Goal: Task Accomplishment & Management: Complete application form

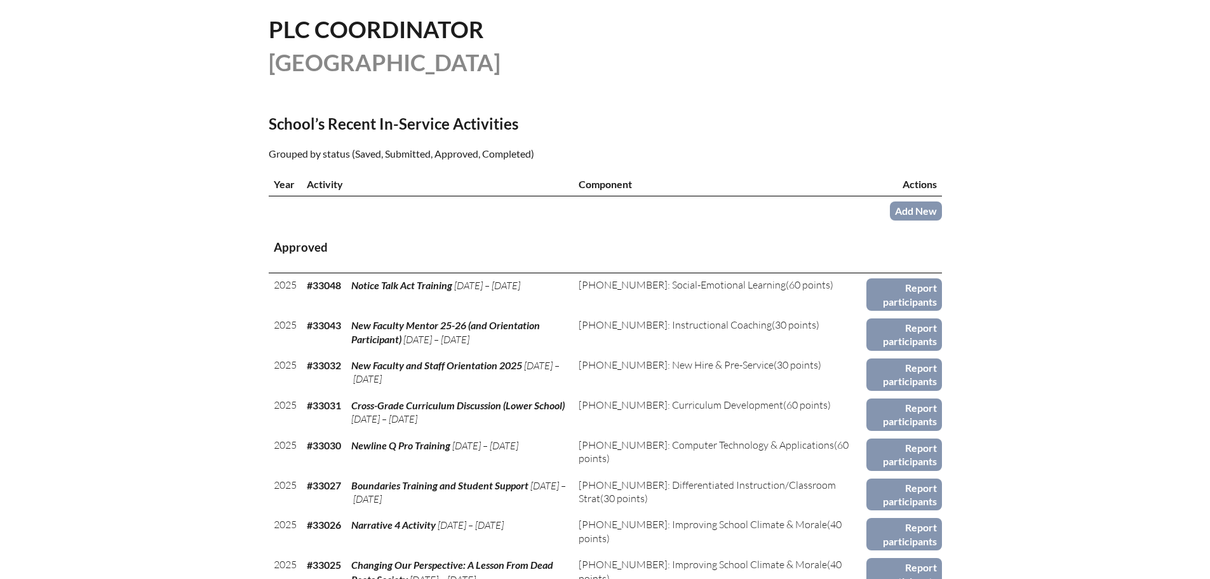
scroll to position [254, 0]
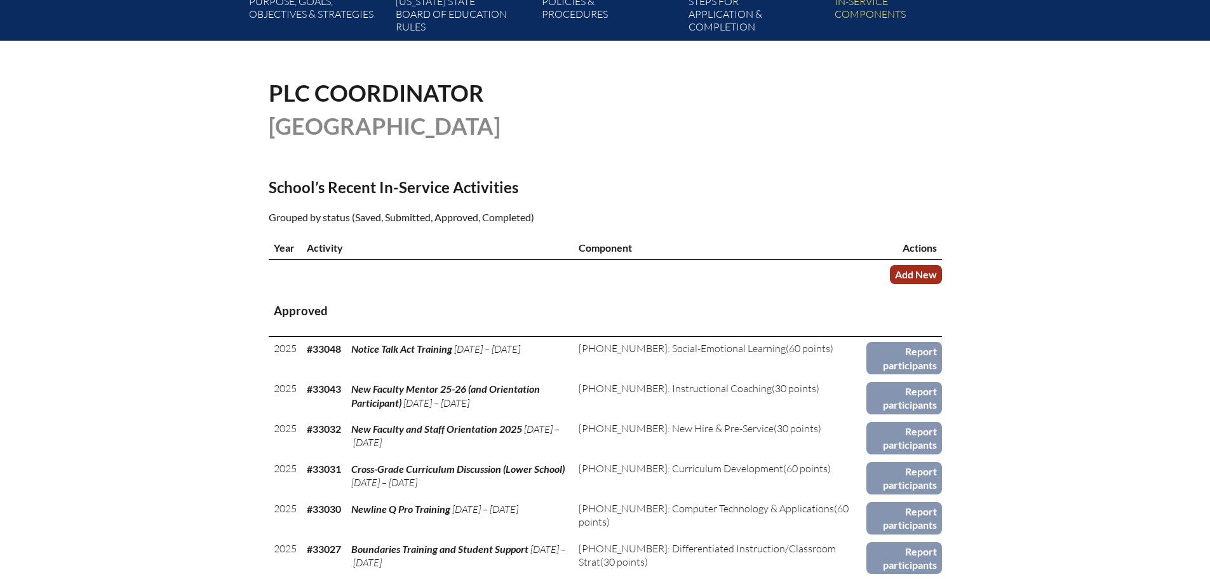
click at [929, 276] on link "Add New" at bounding box center [916, 274] width 52 height 18
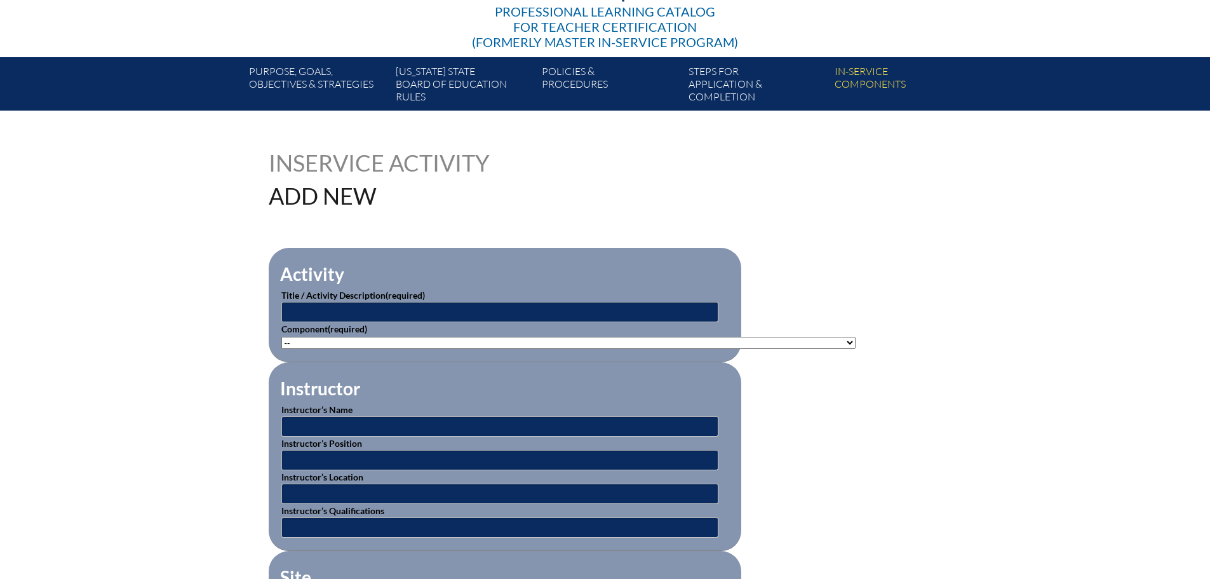
scroll to position [191, 0]
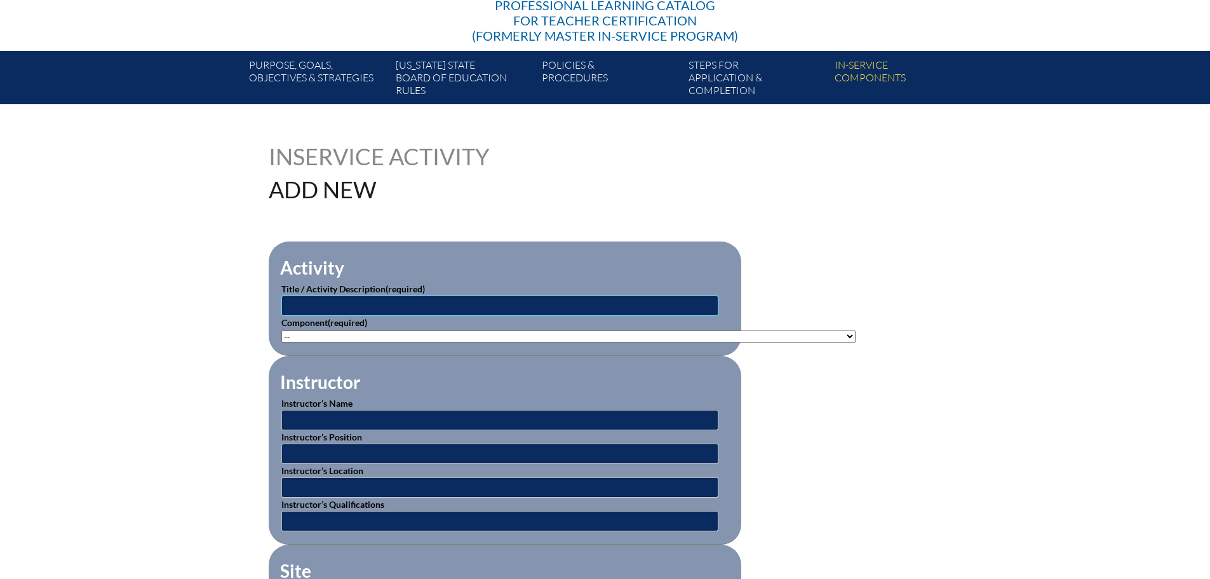
click at [540, 299] on input "text" at bounding box center [499, 305] width 437 height 20
type input "AP En Tus Manos Summer Course"
click at [433, 330] on select"]"] "-- [PHONE_NUMBER]: Appropriate Art Activities [PHONE_NUMBER]: Concept and Art P…" at bounding box center [568, 336] width 574 height 12
select select"]"] "20392"
click at [281, 330] on select"]"] "-- 1-000-001: Appropriate Art Activities 1-000-002: Concept and Art Process for…" at bounding box center [568, 336] width 574 height 12
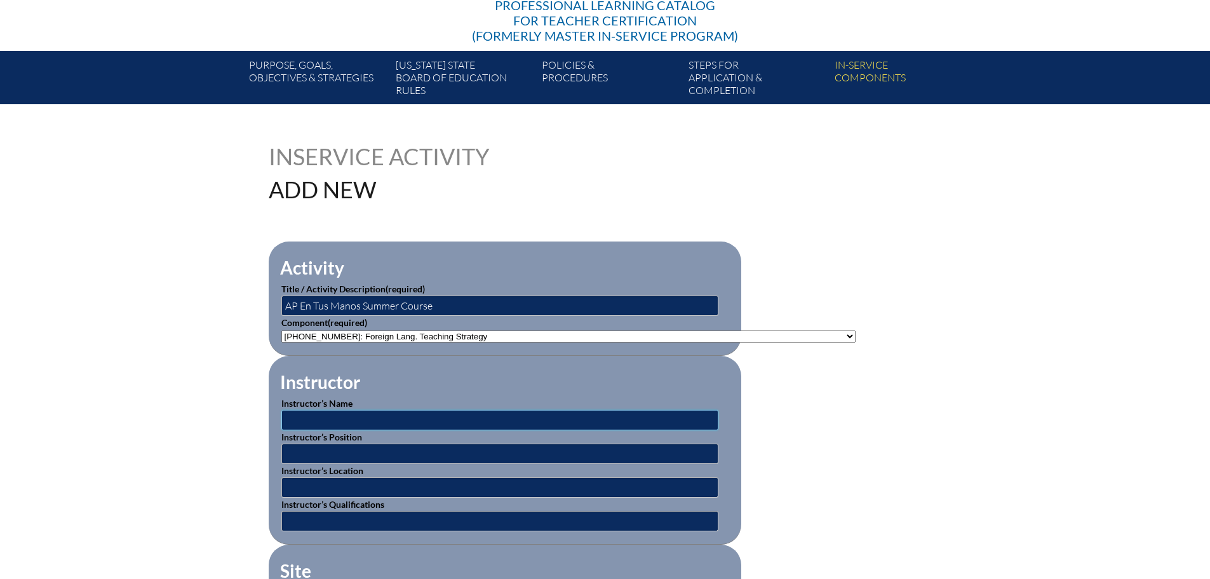
click at [380, 419] on input "text" at bounding box center [499, 420] width 437 height 20
type input "Diego Ojeda"
click at [502, 449] on input "text" at bounding box center [499, 453] width 437 height 20
type input "Instructor"
click at [572, 487] on input "text" at bounding box center [499, 487] width 437 height 20
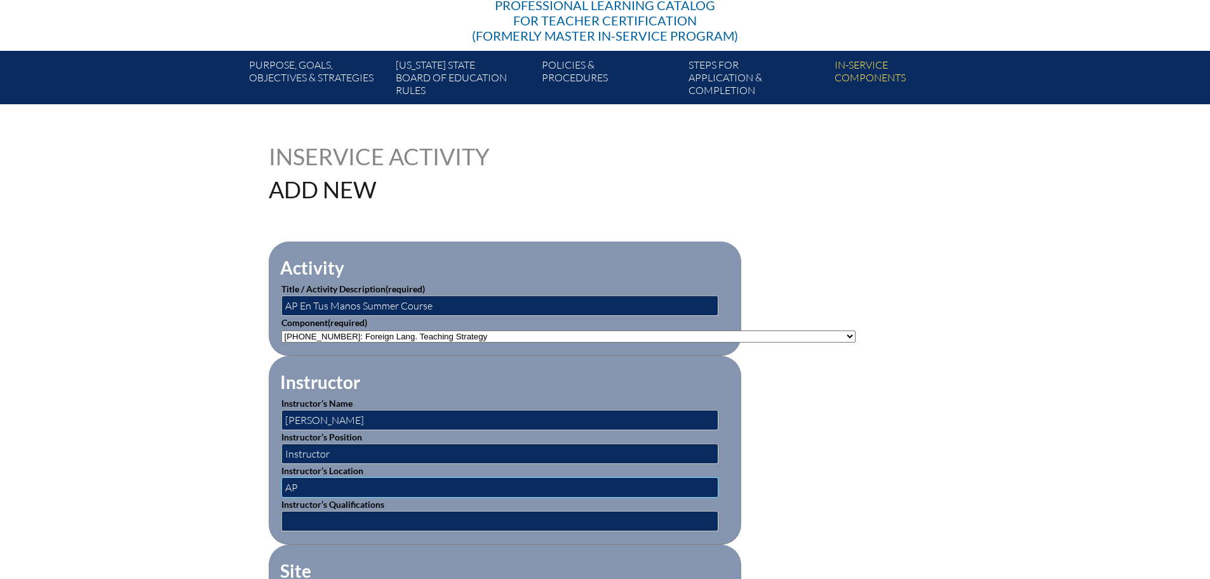
type input "A"
type input "online"
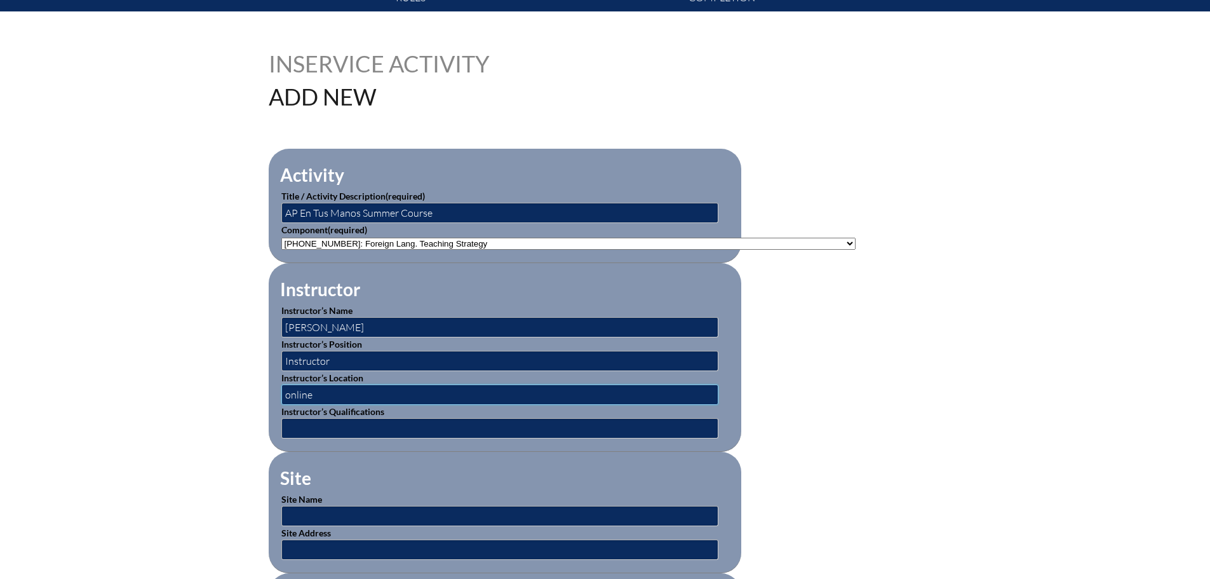
scroll to position [381, 0]
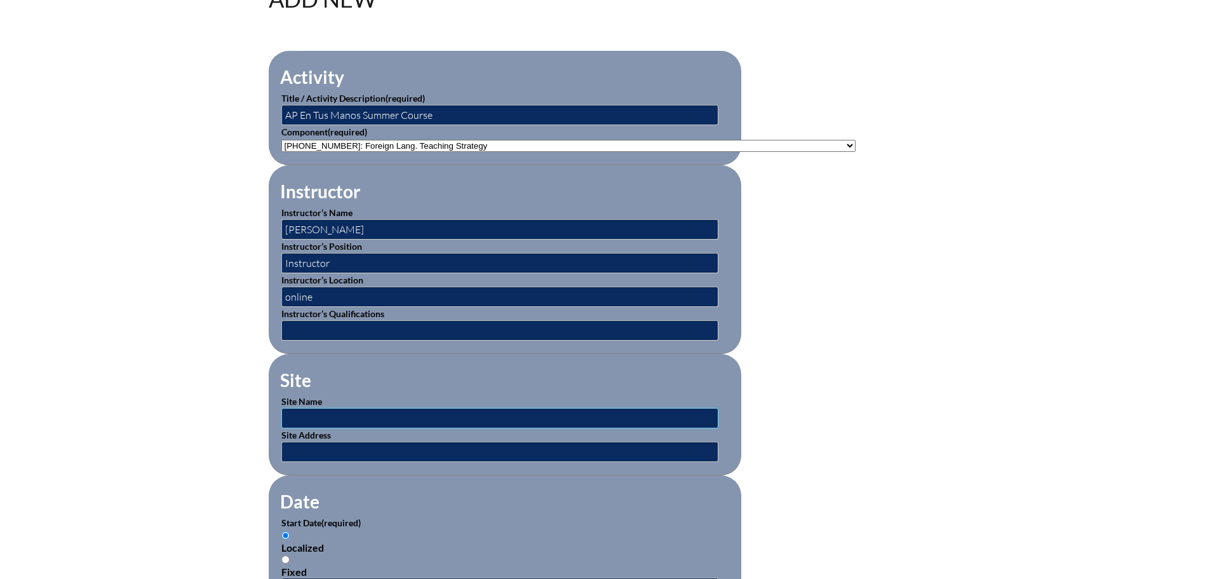
click at [422, 412] on input "text" at bounding box center [499, 418] width 437 height 20
type input "AP En Tus Manos"
click at [488, 520] on p "Start Date (required)" at bounding box center [504, 522] width 447 height 13
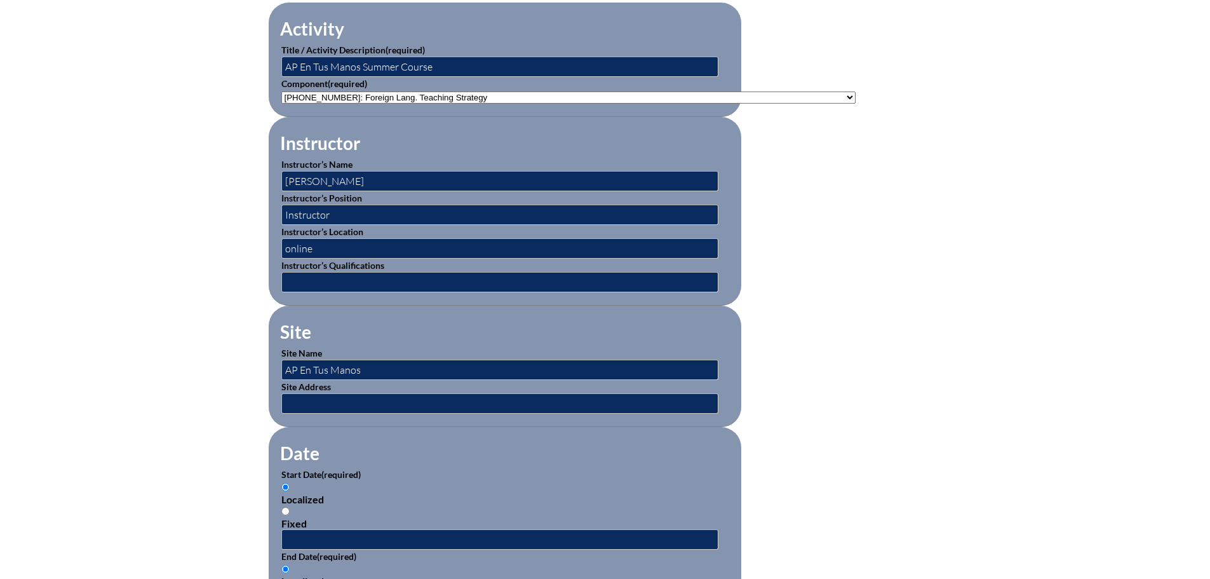
scroll to position [572, 0]
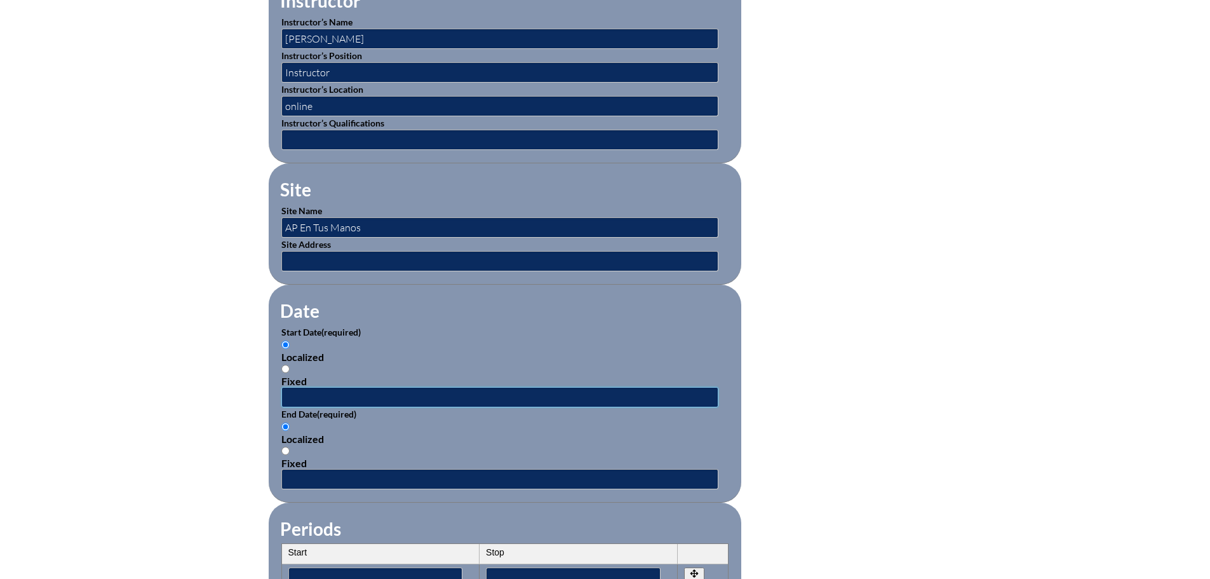
click at [457, 387] on input "text" at bounding box center [499, 397] width 437 height 20
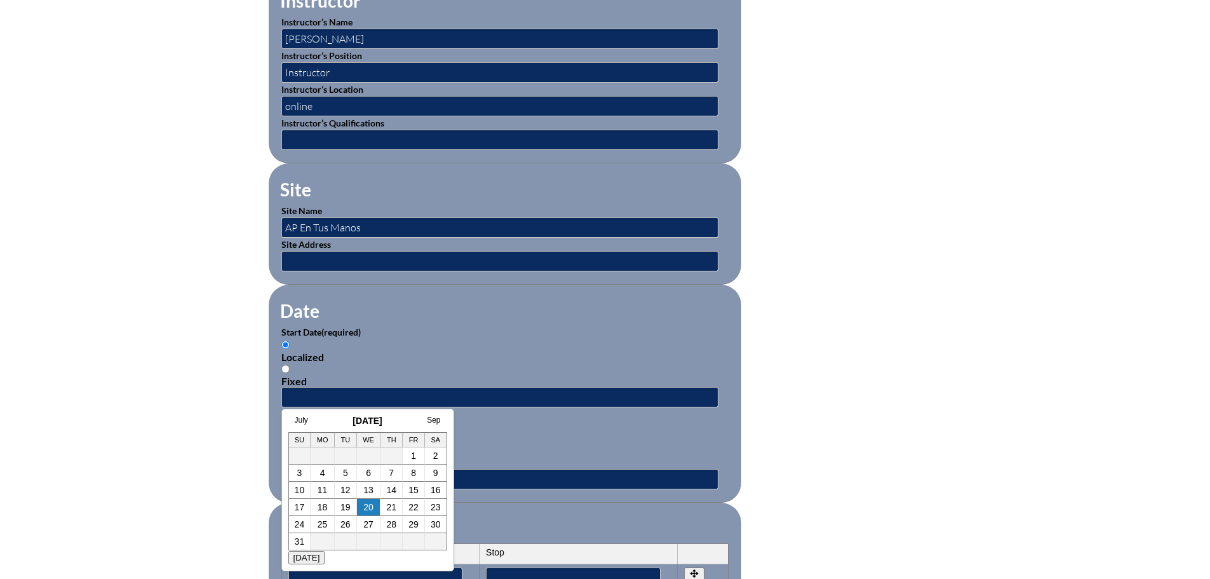
click at [332, 424] on h3 "August 2025" at bounding box center [367, 420] width 159 height 10
click at [326, 493] on link "11" at bounding box center [323, 490] width 10 height 10
type input "2025-08-11 2:55 PM"
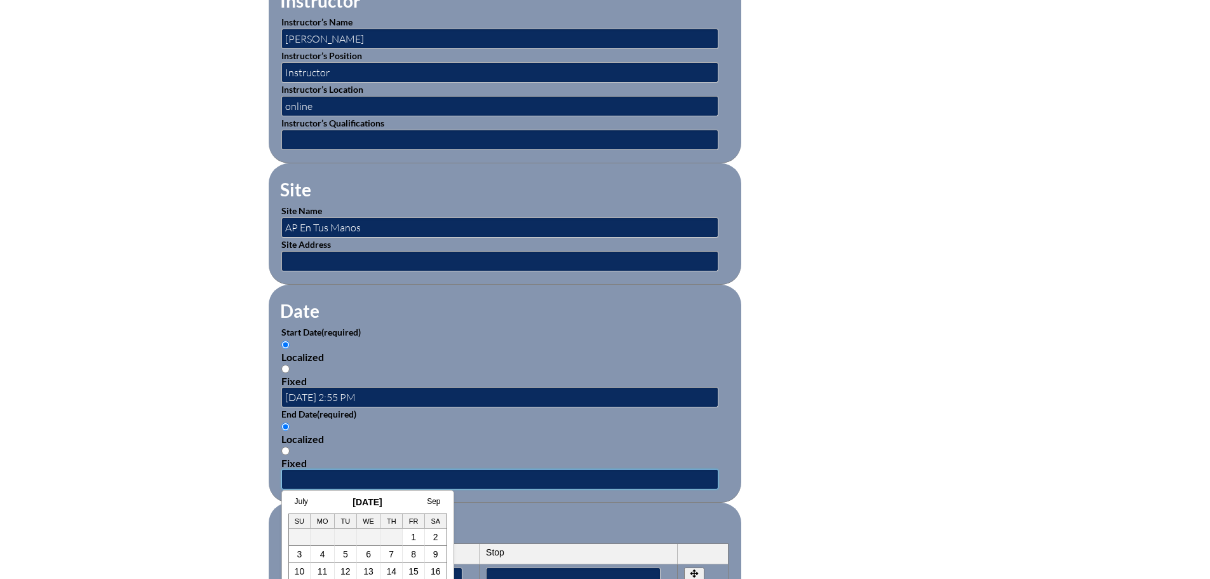
click at [339, 471] on input "text" at bounding box center [499, 479] width 437 height 20
drag, startPoint x: 323, startPoint y: 572, endPoint x: 325, endPoint y: 565, distance: 7.2
click at [323, 572] on link "11" at bounding box center [323, 571] width 10 height 10
type input "2025-08-11 2:55 PM"
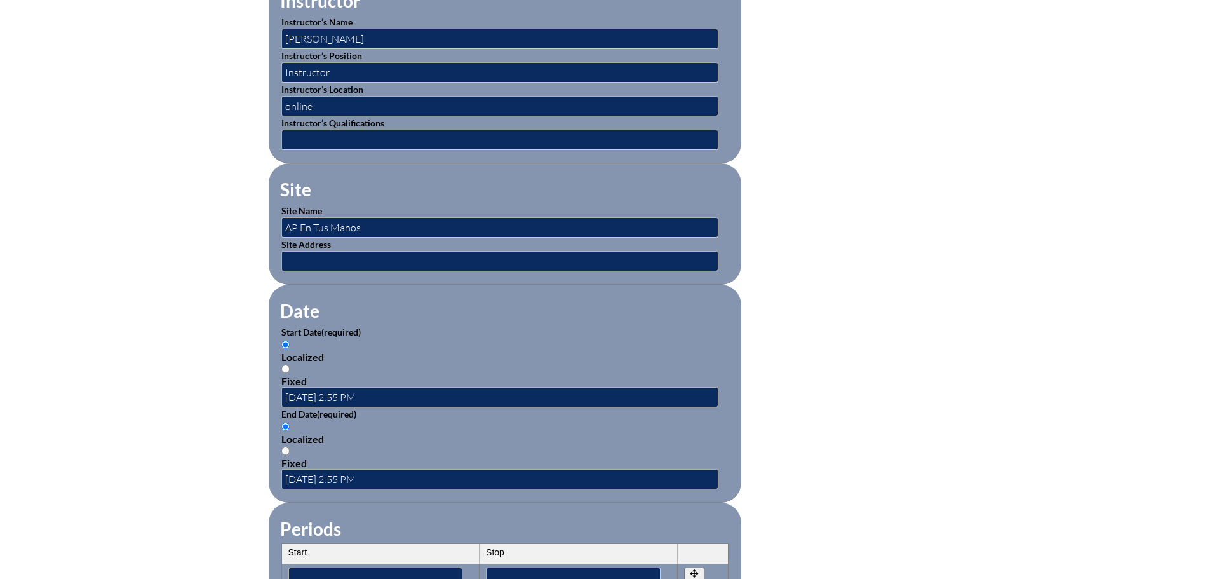
click at [640, 502] on fieldset "Periods Start Stop No rows created Add new row Start Stop Start Stop" at bounding box center [505, 560] width 473 height 116
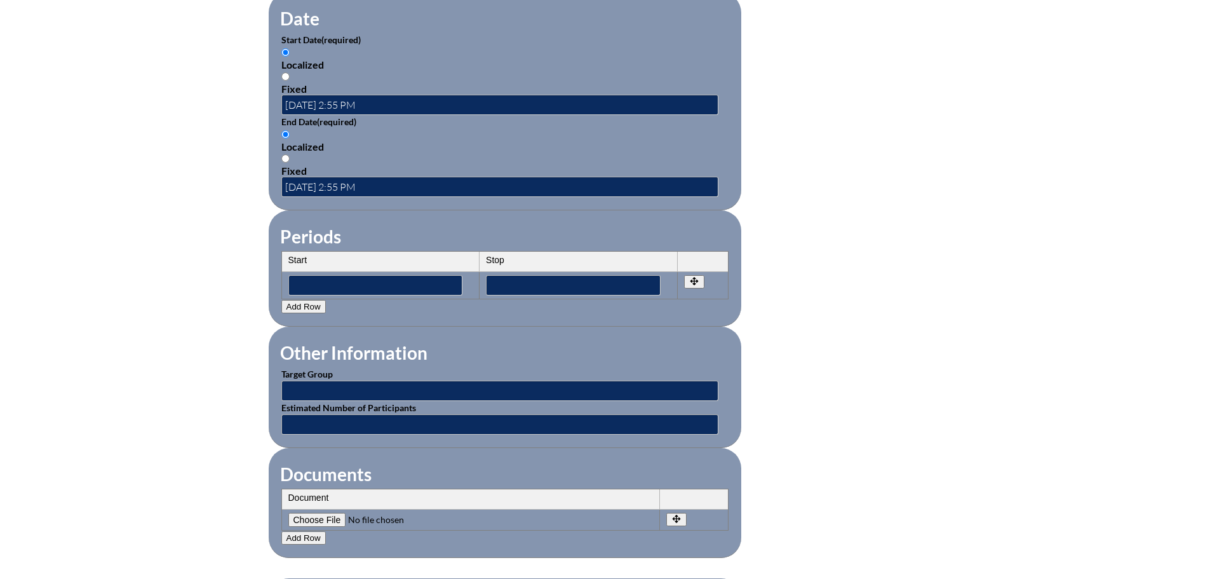
scroll to position [889, 0]
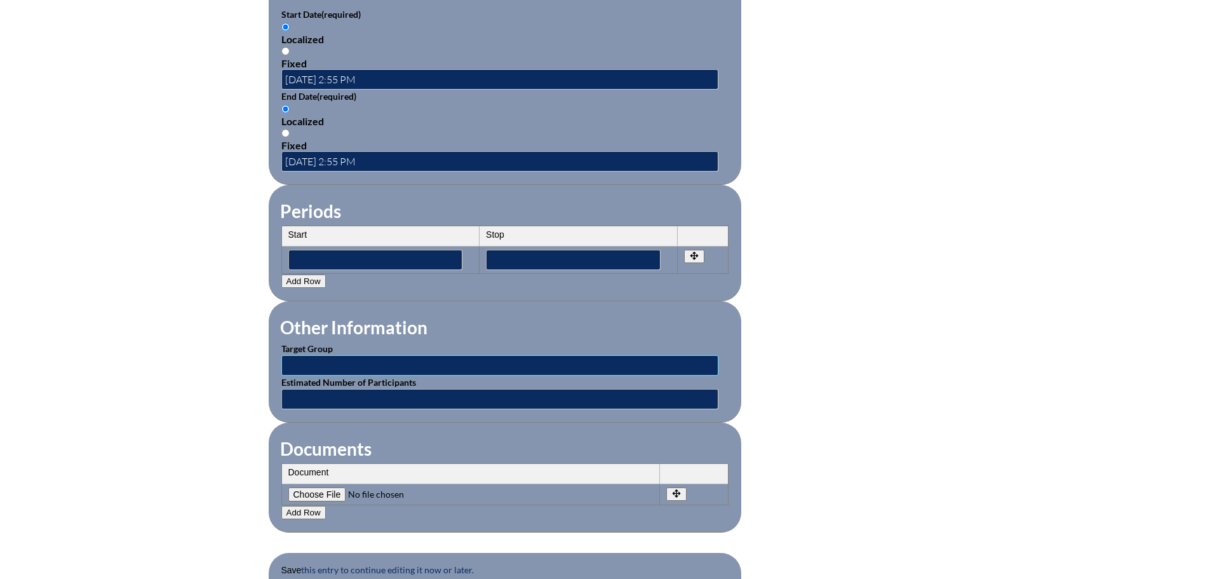
click at [361, 355] on input "text" at bounding box center [499, 365] width 437 height 20
type input "Classroom Teachers"
click at [321, 487] on input"] "file" at bounding box center [374, 494] width 173 height 14
click at [328, 487] on input"] "file" at bounding box center [374, 494] width 173 height 14
type input"] "C:\fakepath\Grisell Abad.pdf"
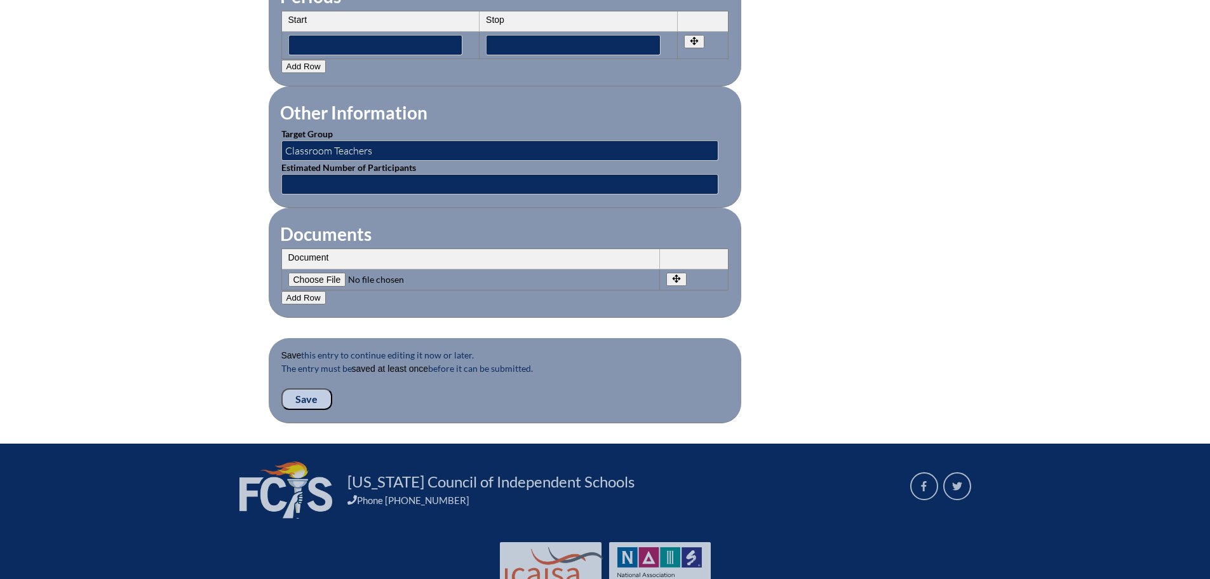
scroll to position [1143, 0]
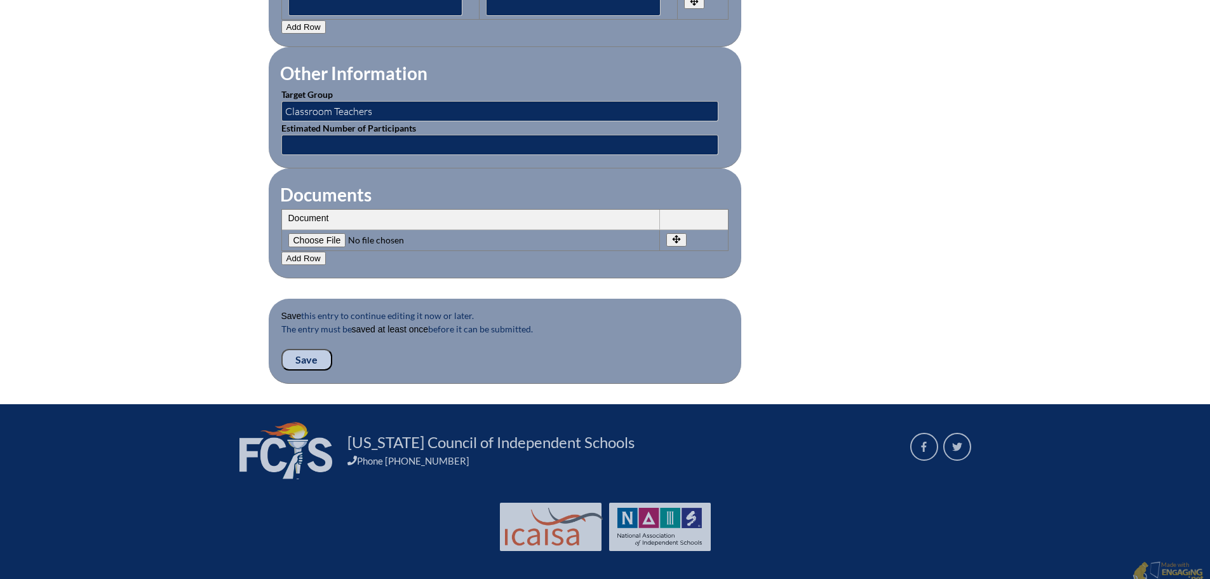
click at [299, 349] on input "Save" at bounding box center [306, 360] width 51 height 22
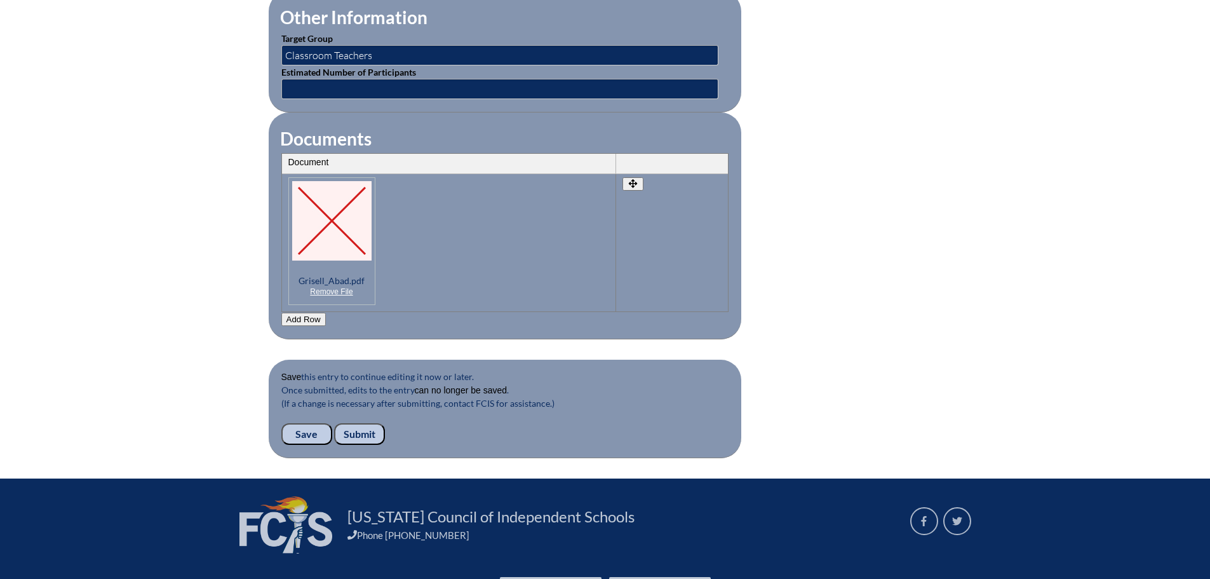
scroll to position [1207, 0]
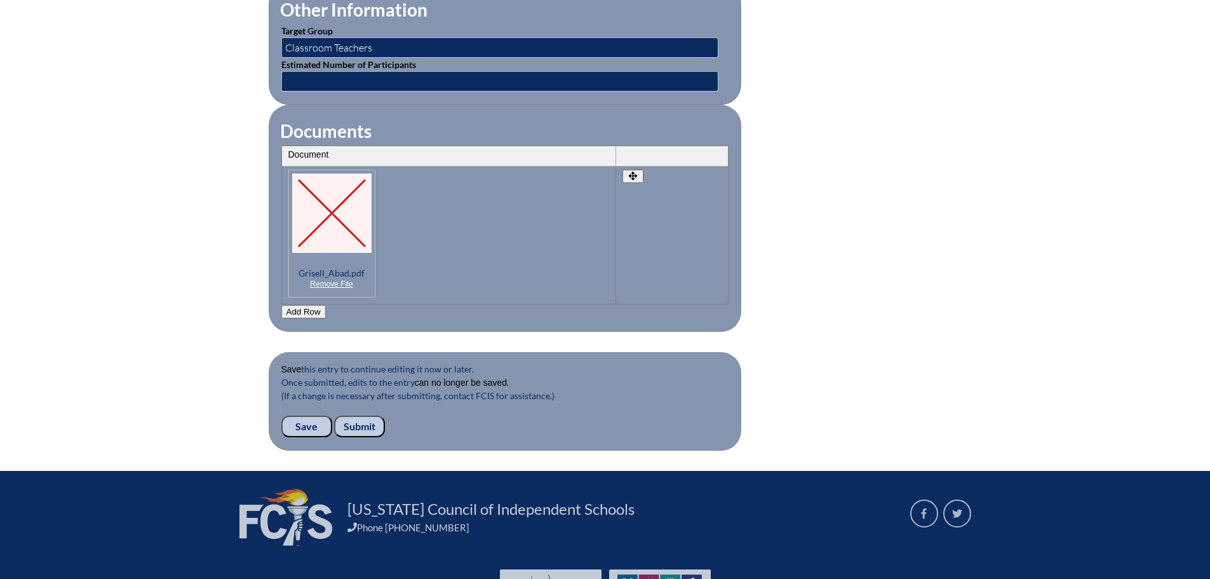
click at [354, 415] on input "Submit" at bounding box center [359, 426] width 51 height 22
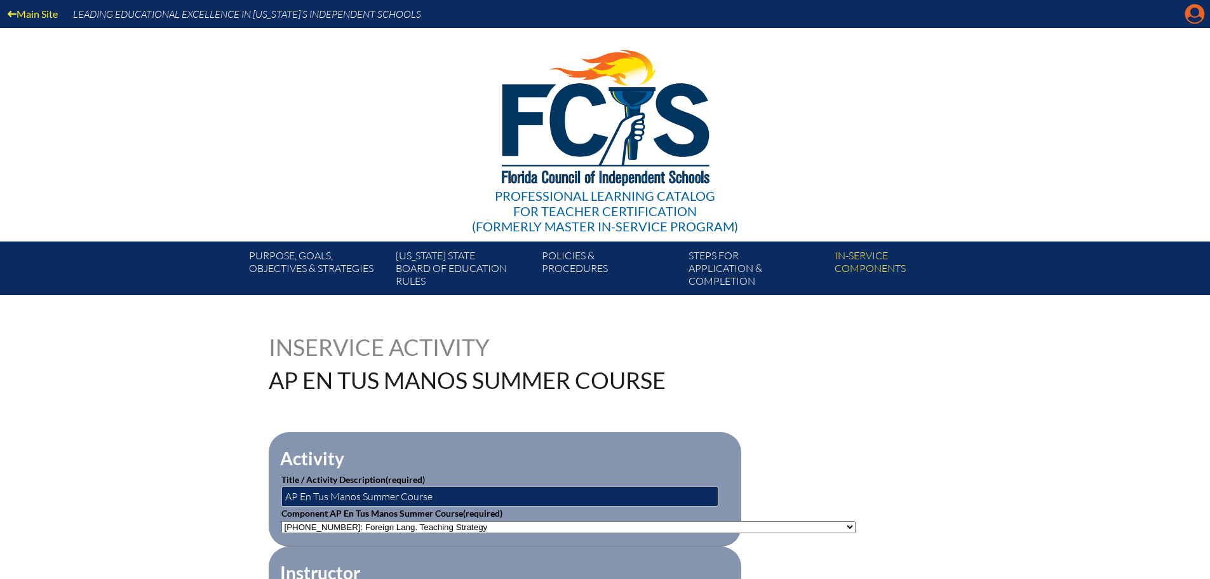
click at [1191, 15] on icon at bounding box center [1195, 14] width 20 height 20
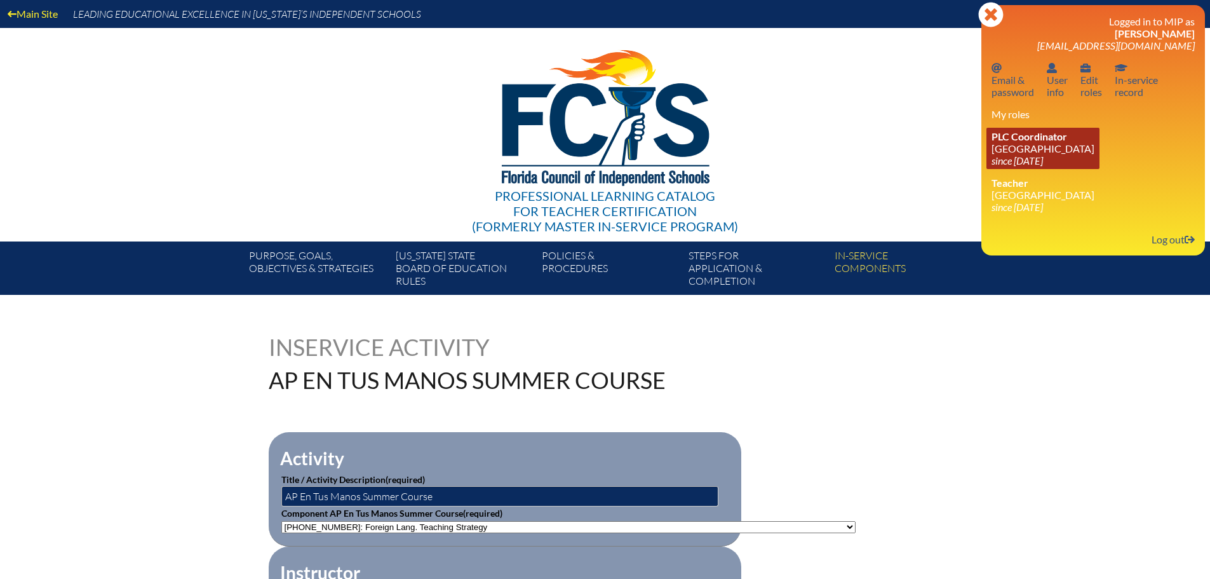
click at [1043, 154] on icon "since [DATE]" at bounding box center [1017, 160] width 51 height 12
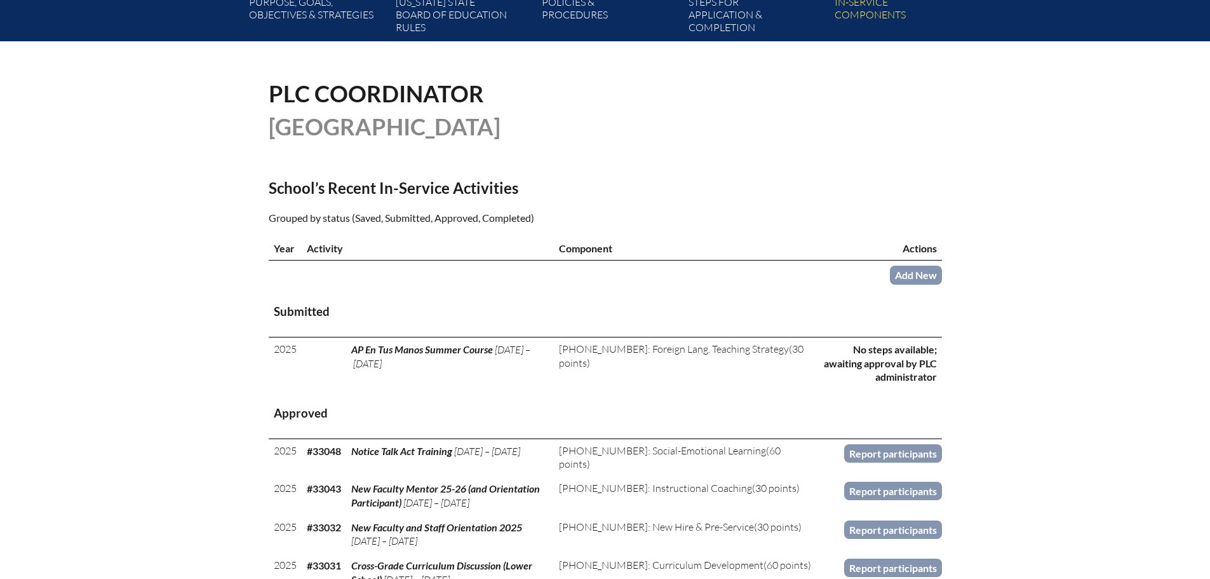
scroll to position [254, 0]
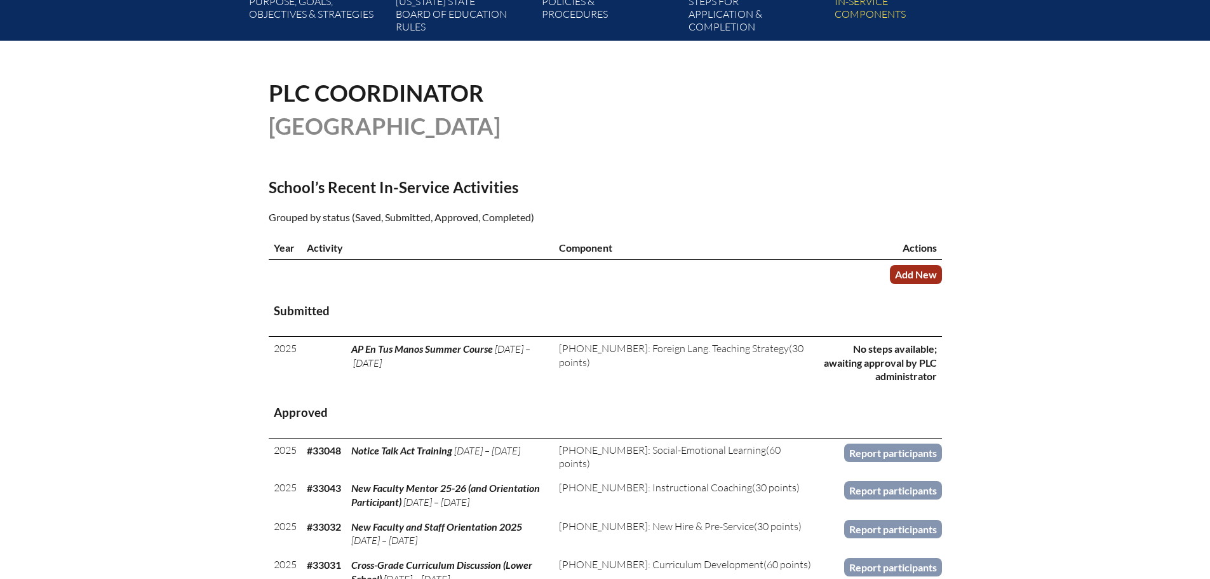
click at [907, 274] on link "Add New" at bounding box center [916, 274] width 52 height 18
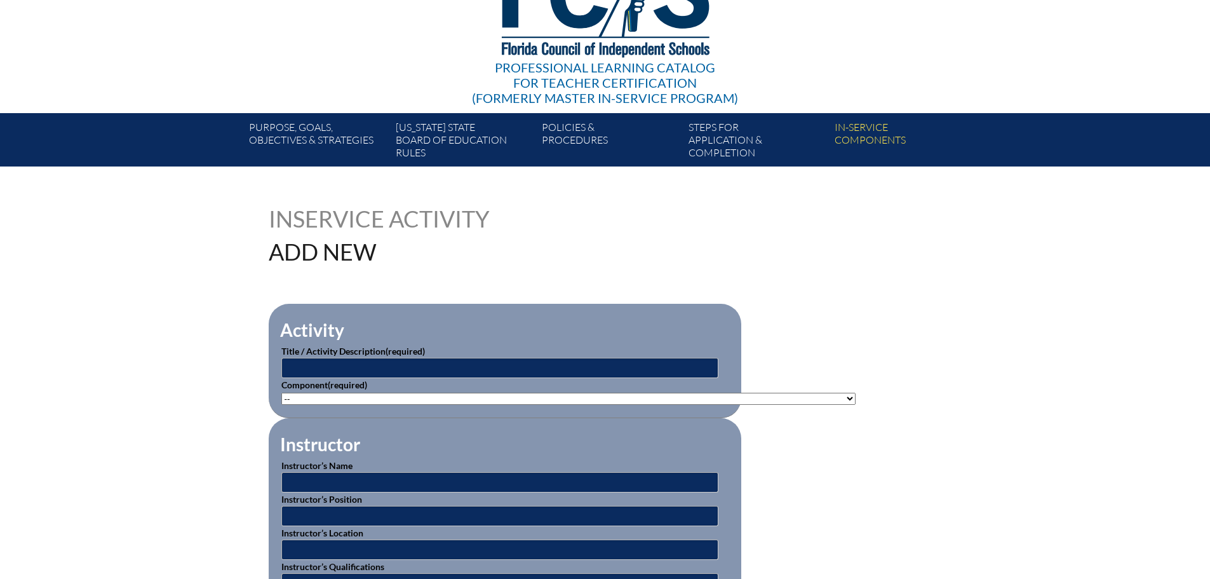
scroll to position [191, 0]
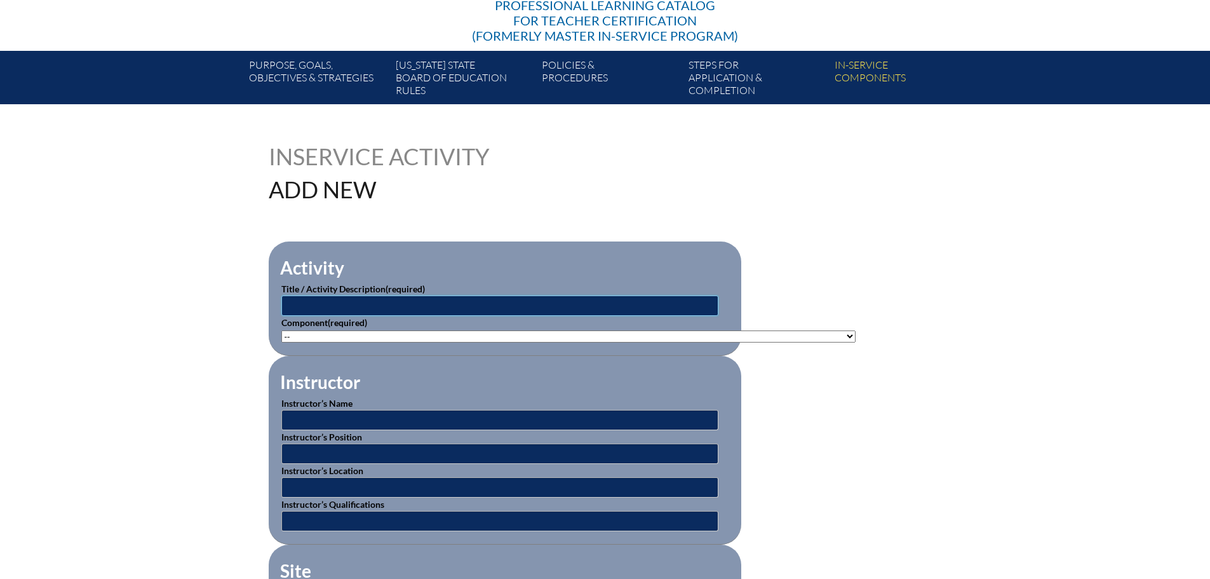
click at [671, 310] on input "text" at bounding box center [499, 305] width 437 height 20
type input "Reading & Writing with Purpose in AP Spanish Literature"
click at [687, 330] on select"]"] "-- 1-000-001: Appropriate Art Activities 1-000-002: Concept and Art Process for…" at bounding box center [568, 336] width 574 height 12
select select"]"] "20392"
click at [281, 330] on select"]"] "-- 1-000-001: Appropriate Art Activities 1-000-002: Concept and Art Process for…" at bounding box center [568, 336] width 574 height 12
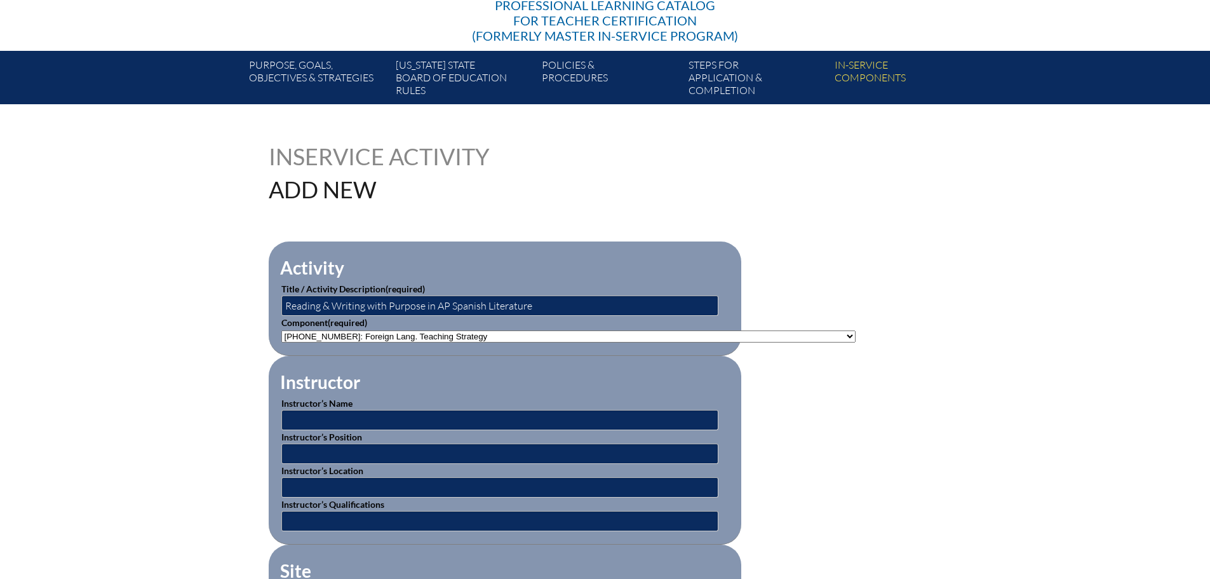
click at [548, 370] on fieldset "Instructor Instructor’s Name Instructor’s Position Instructor’s Location Instru…" at bounding box center [505, 450] width 473 height 189
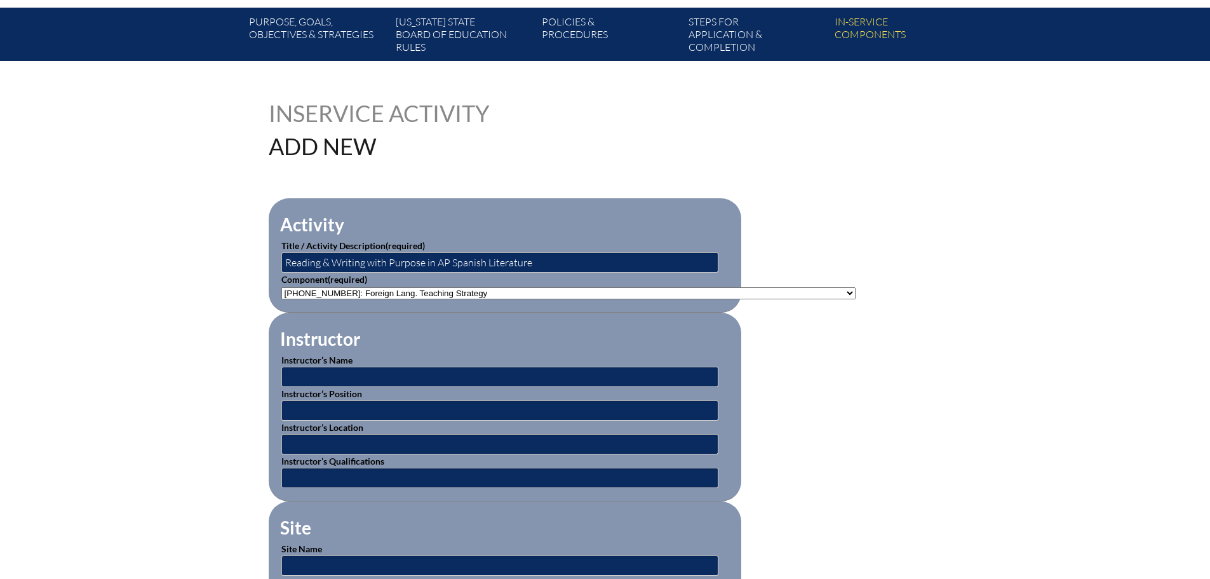
scroll to position [254, 0]
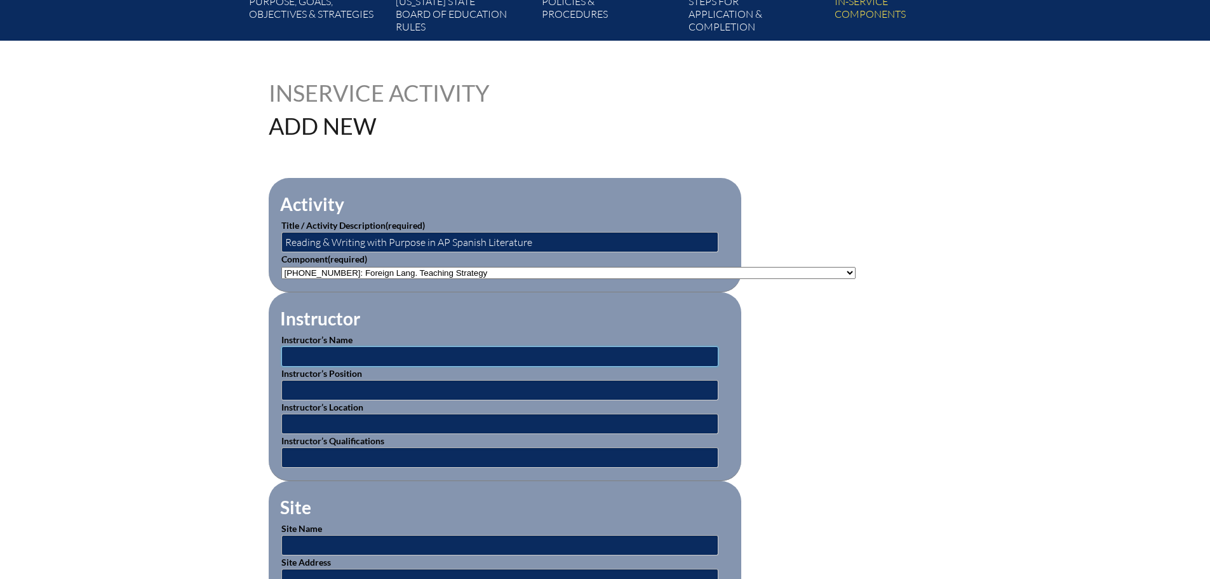
click at [415, 351] on input "text" at bounding box center [499, 356] width 437 height 20
type input "Carina Saiidi Padilla"
type input "Workshop Facilitator"
type input "online"
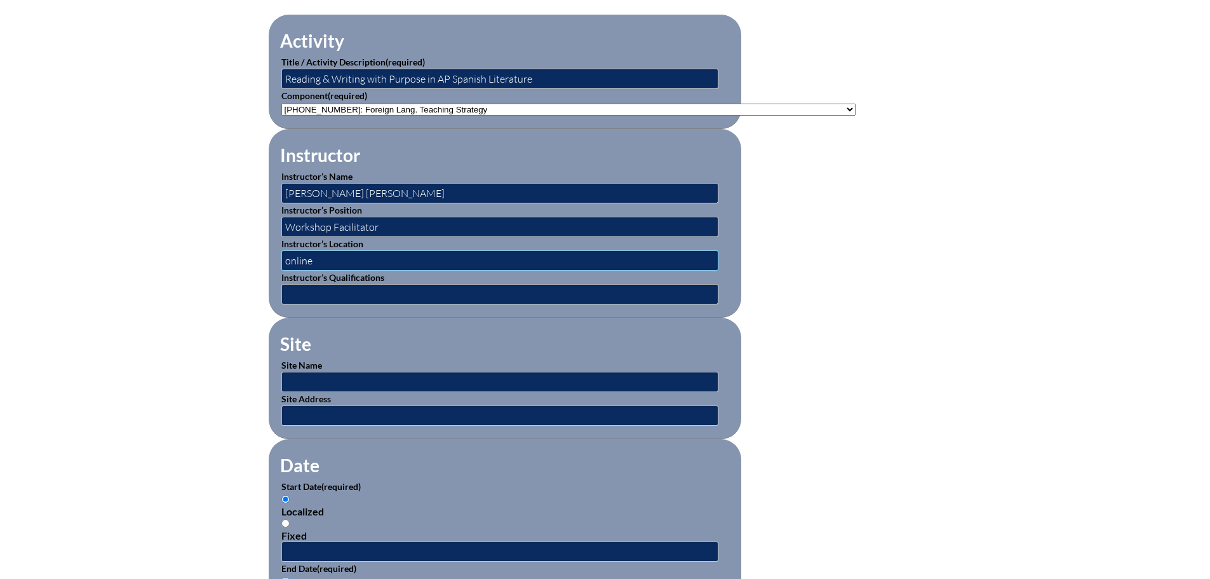
scroll to position [445, 0]
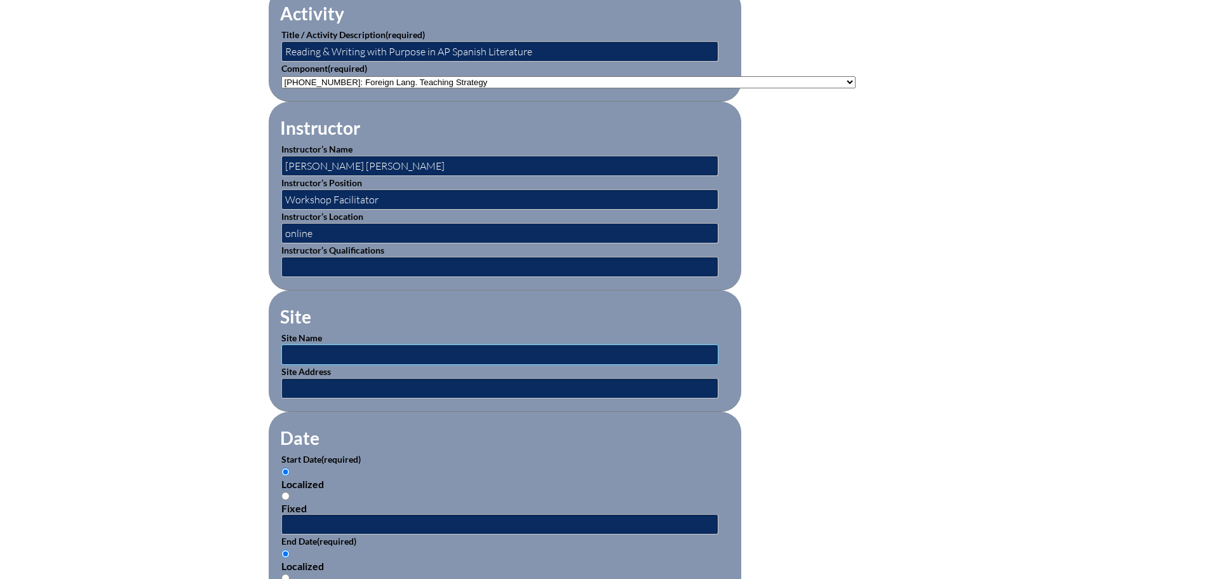
click at [377, 344] on input "text" at bounding box center [499, 354] width 437 height 20
type input "Carina Spanish"
click at [528, 453] on p "Start Date (required)" at bounding box center [504, 458] width 447 height 13
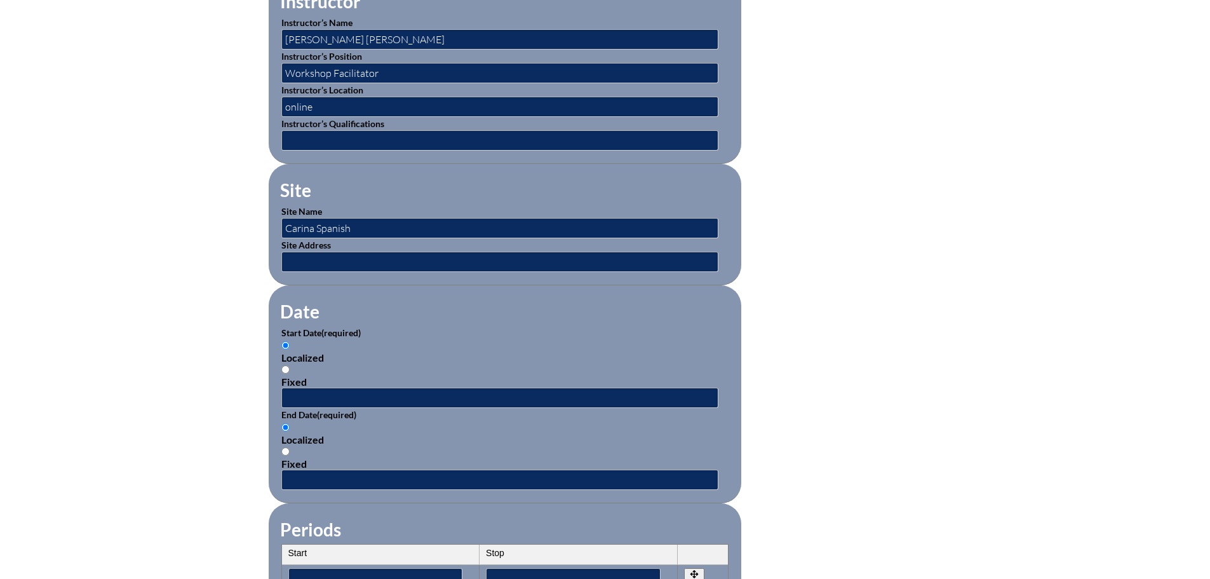
scroll to position [572, 0]
click at [534, 388] on input "text" at bounding box center [499, 397] width 437 height 20
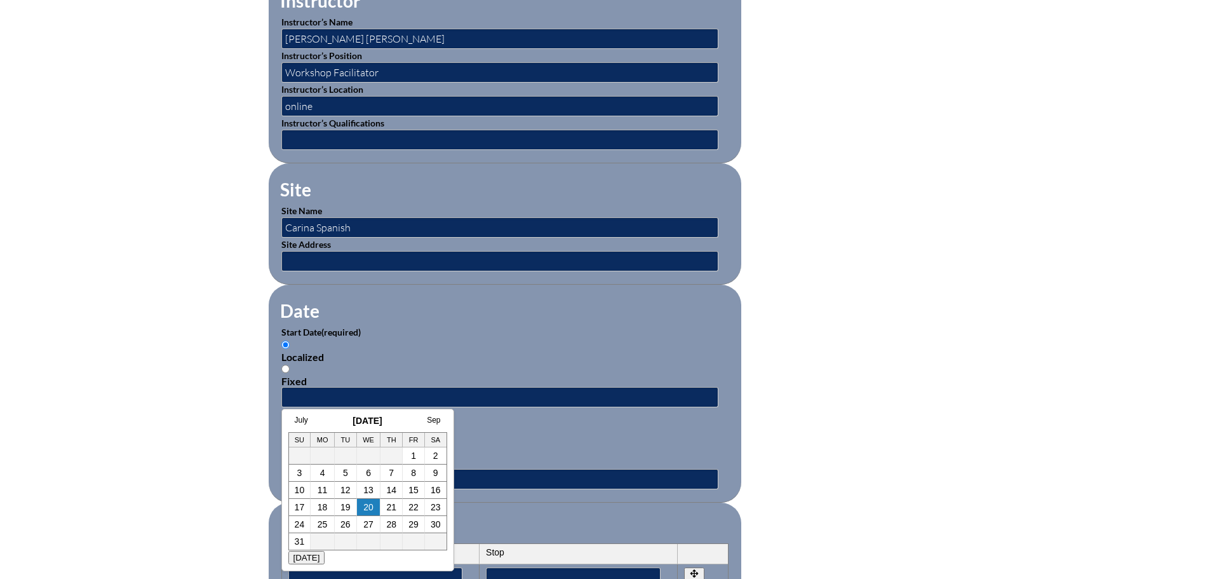
click at [325, 419] on h3 "August 2025" at bounding box center [367, 420] width 159 height 10
click at [410, 473] on td "8" at bounding box center [414, 472] width 22 height 17
click at [411, 474] on link "8" at bounding box center [413, 473] width 5 height 10
type input "2025-08-08 2:57 PM"
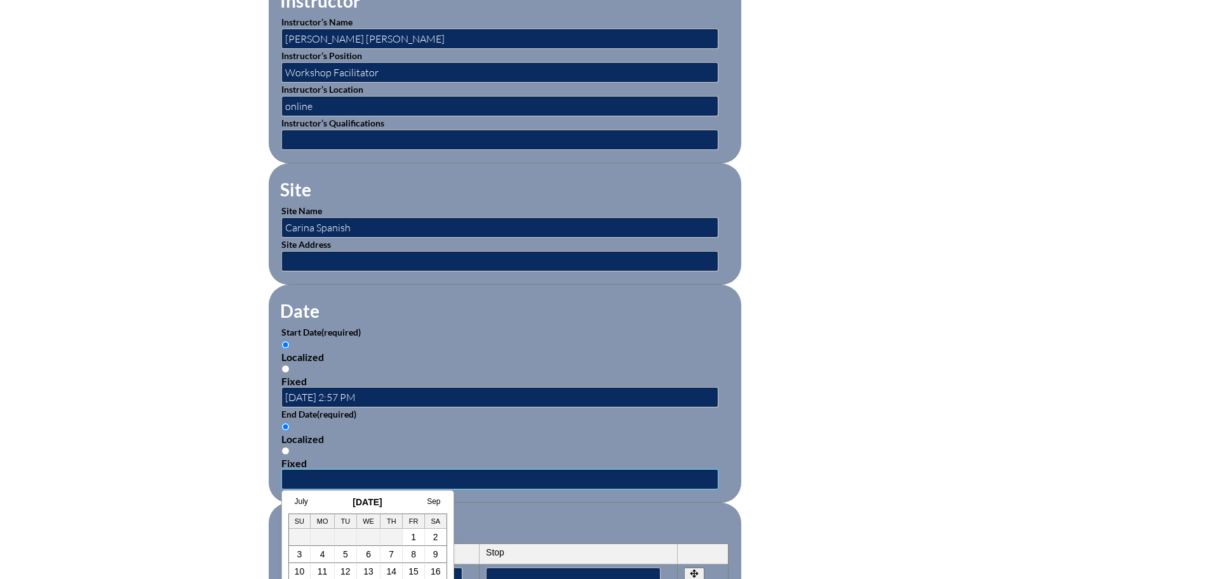
click at [414, 469] on input "text" at bounding box center [499, 479] width 437 height 20
click at [414, 556] on link "8" at bounding box center [413, 554] width 5 height 10
type input "2025-08-08 2:57 PM"
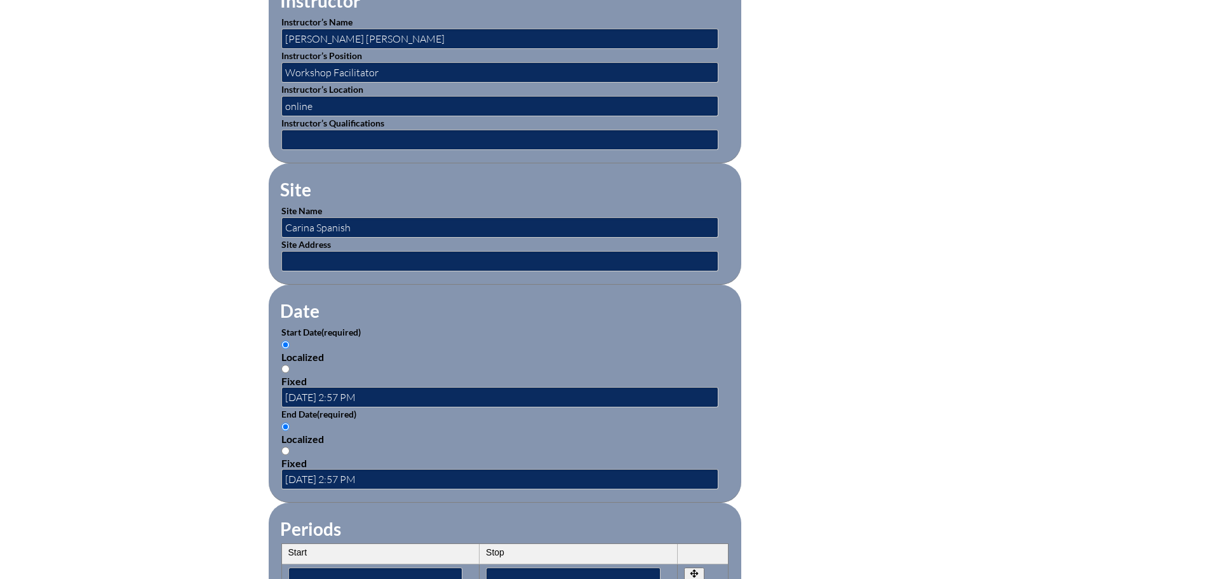
click at [556, 433] on div "Localized" at bounding box center [504, 439] width 447 height 12
click at [290, 431] on input "Localized" at bounding box center [285, 426] width 8 height 8
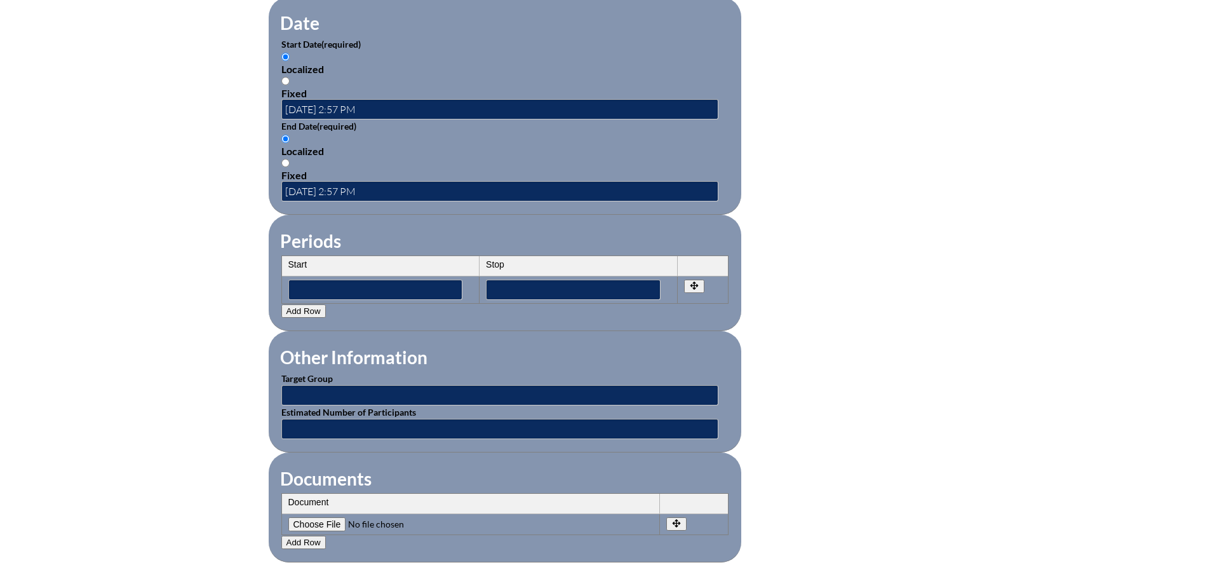
scroll to position [889, 0]
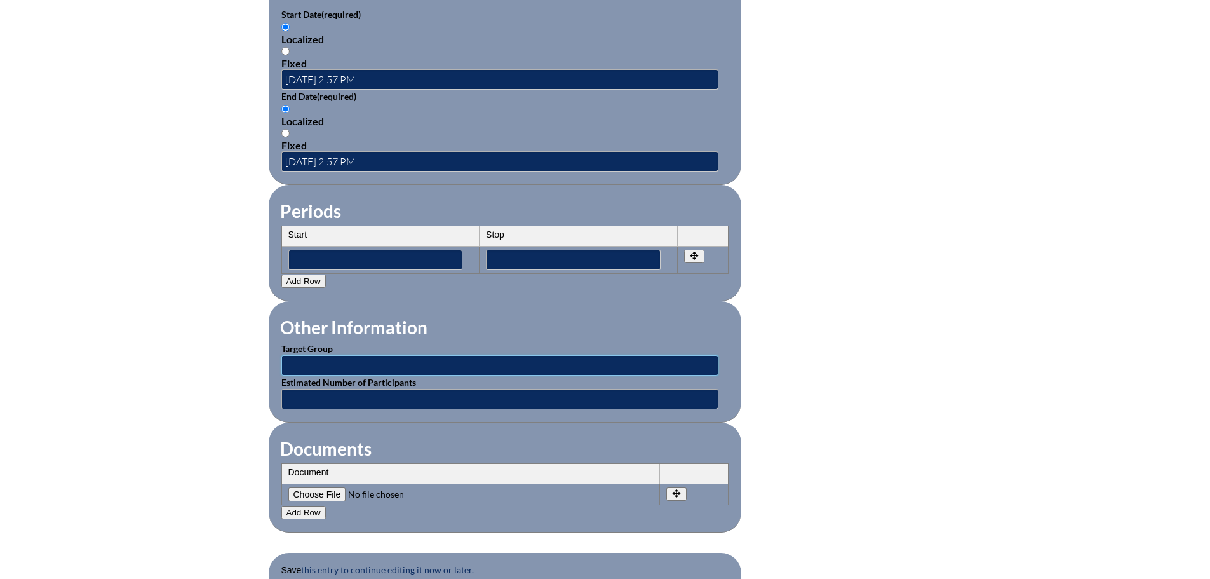
click at [440, 356] on input "text" at bounding box center [499, 365] width 437 height 20
type input "Classroom Teachers"
click at [315, 487] on input"] "file" at bounding box center [374, 494] width 173 height 14
type input"] "C:\fakepath\Grisell Abad Certificate.pdf"
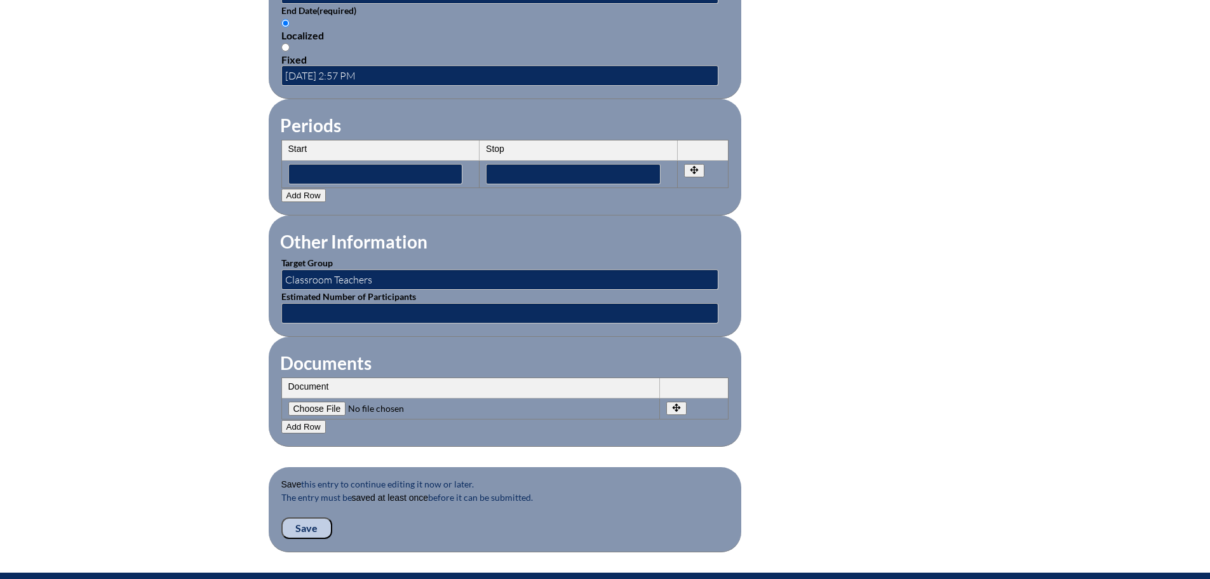
scroll to position [1143, 0]
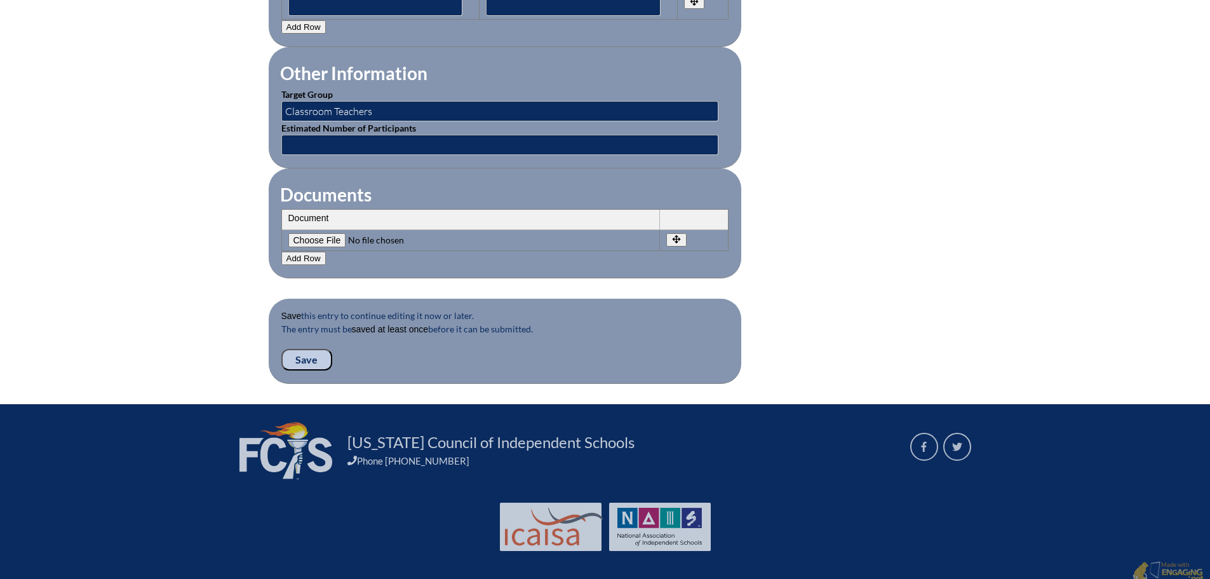
click at [306, 349] on input "Save" at bounding box center [306, 360] width 51 height 22
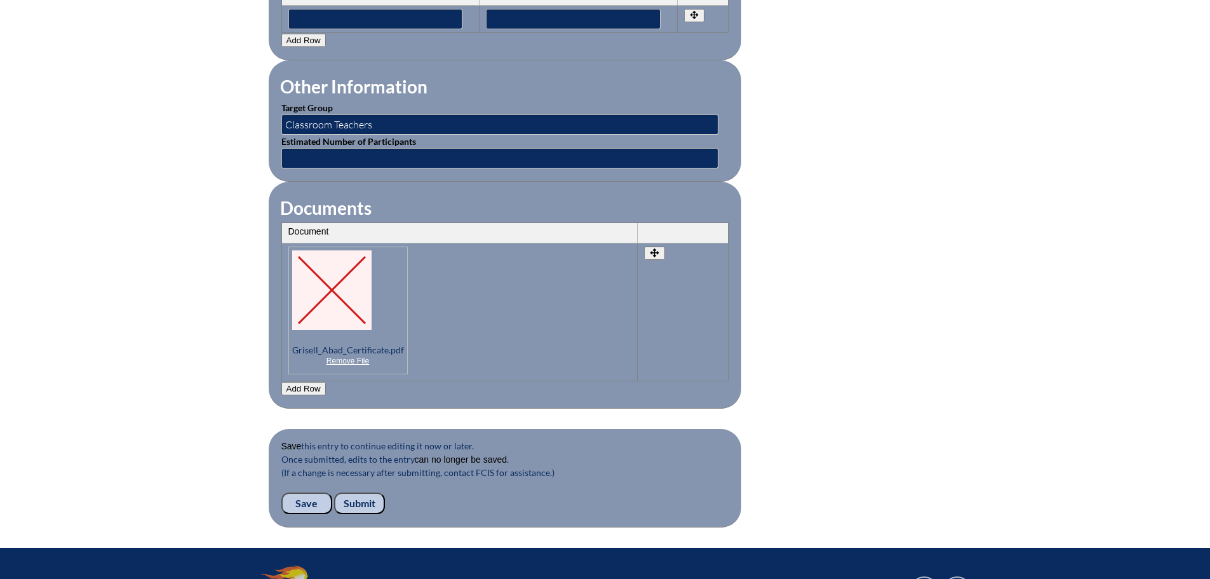
scroll to position [1296, 0]
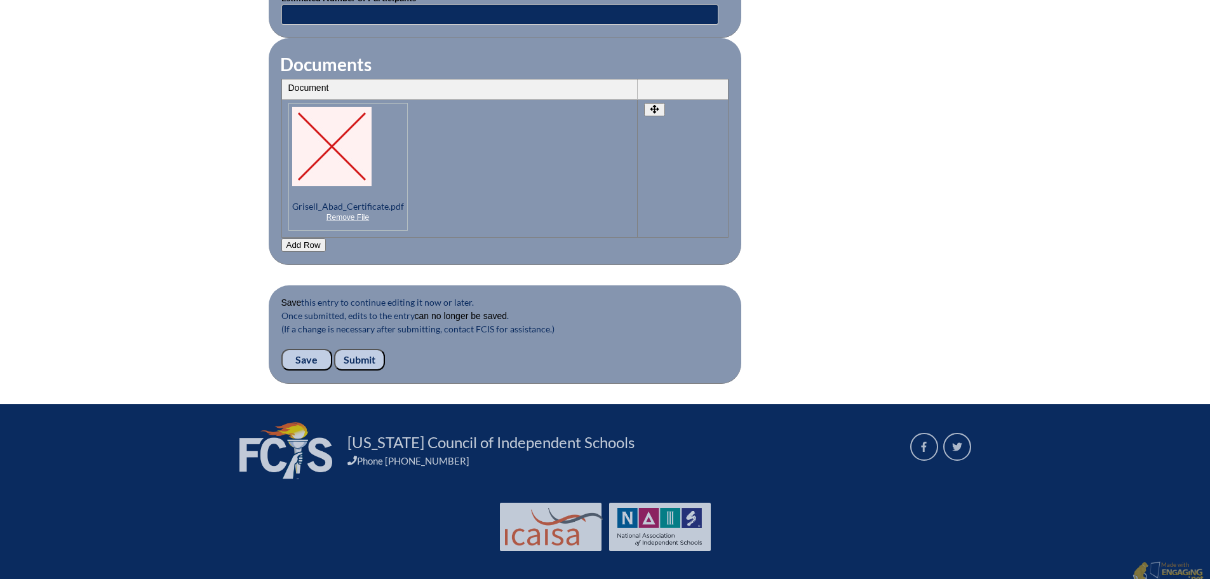
click at [373, 349] on input "Submit" at bounding box center [359, 360] width 51 height 22
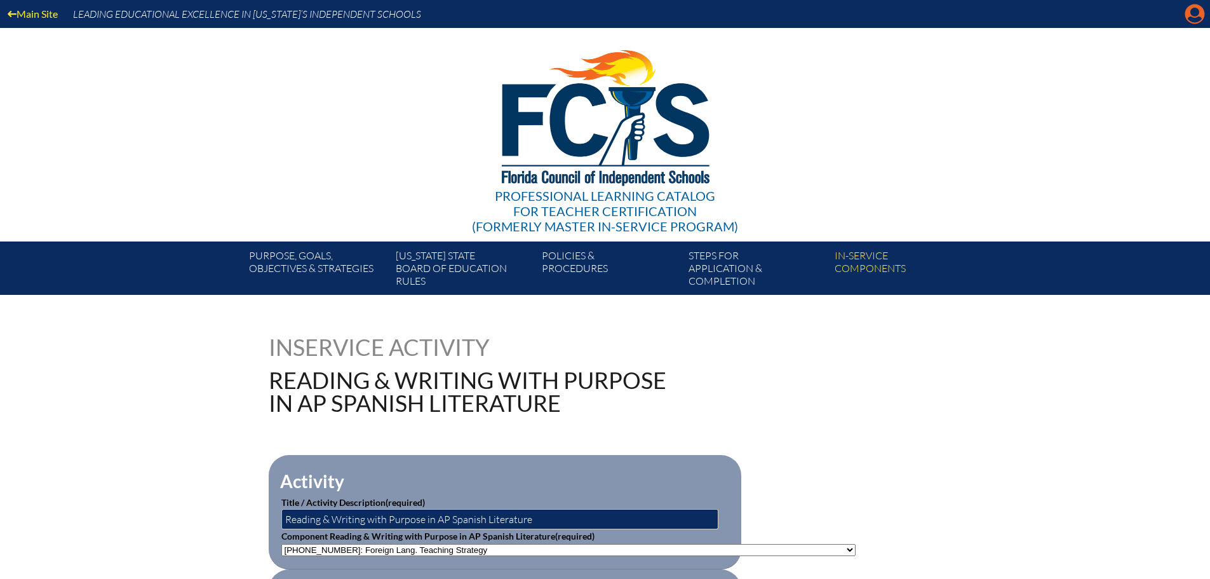
click at [1196, 13] on icon "Manage account" at bounding box center [1195, 14] width 20 height 20
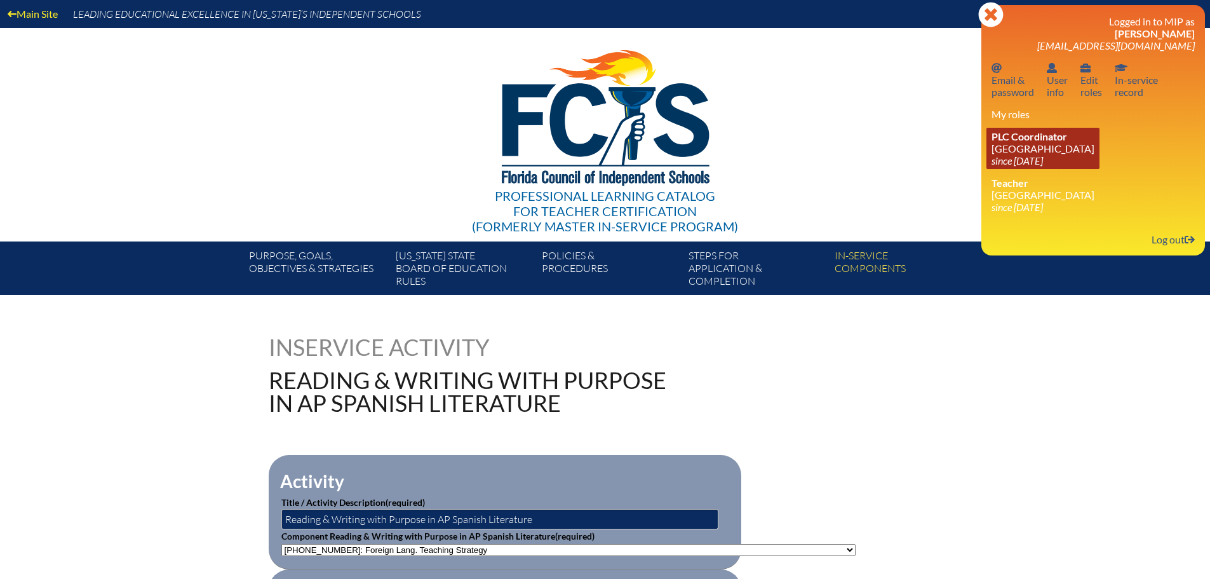
click at [1047, 153] on link "PLC Coordinator [GEOGRAPHIC_DATA] since [DATE]" at bounding box center [1042, 148] width 113 height 41
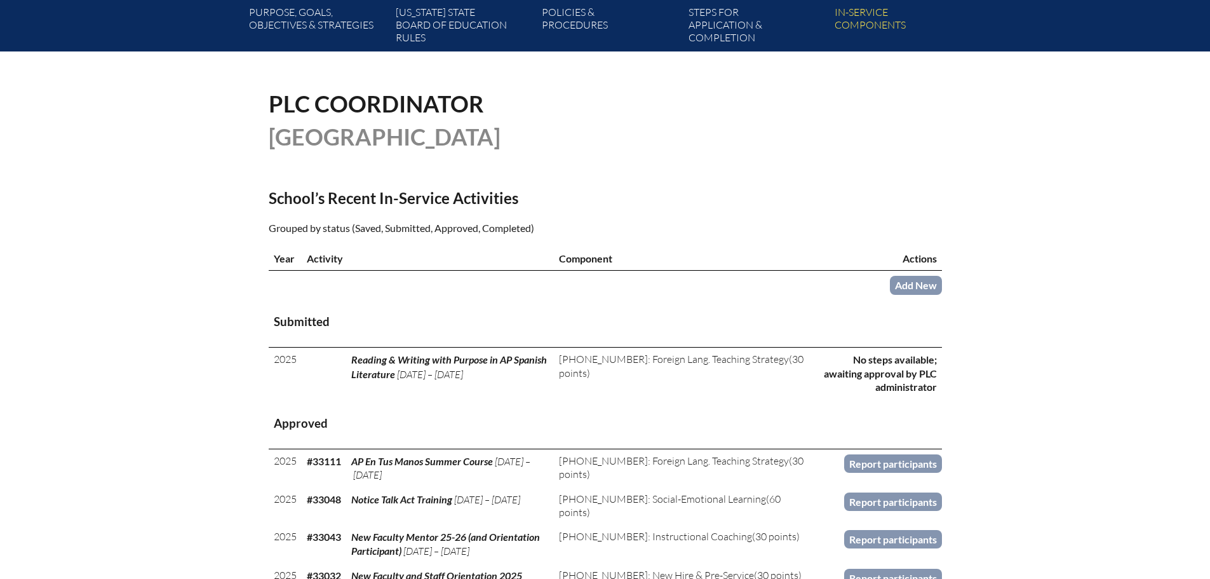
scroll to position [254, 0]
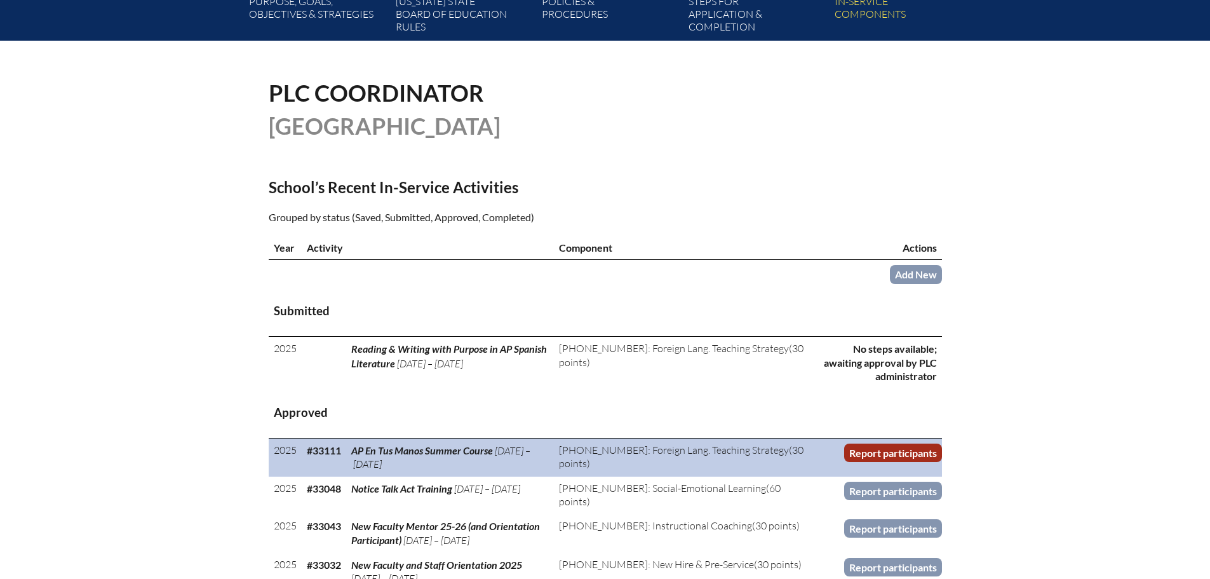
click at [894, 446] on link "Report participants" at bounding box center [893, 452] width 98 height 18
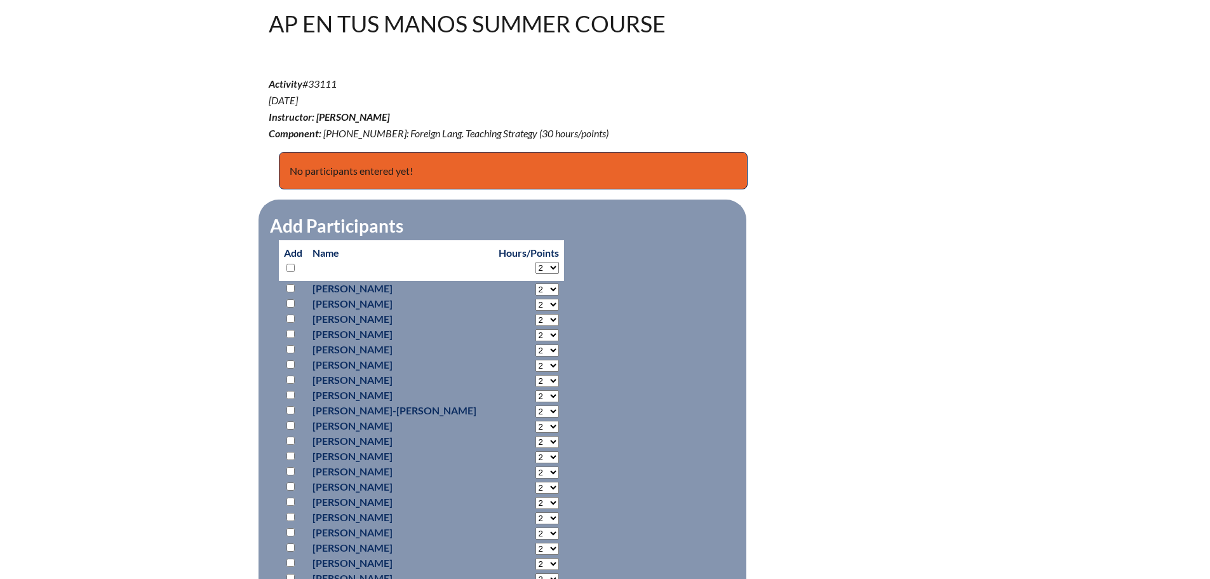
scroll to position [381, 0]
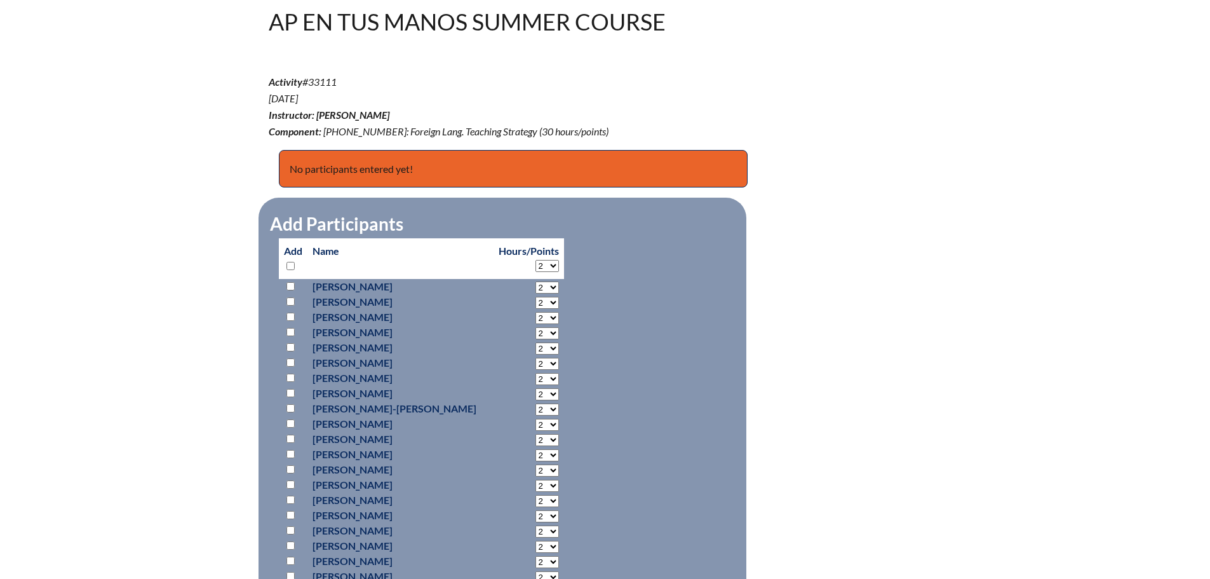
click at [292, 286] on input "checkbox" at bounding box center [290, 286] width 8 height 8
checkbox input "true"
click at [537, 286] on select "2 3 4 5 6 7 8 9 10 11 12 13 14 15 16 17 18 19 20 21 22 23" at bounding box center [547, 287] width 24 height 12
select select "6"
click at [535, 281] on select "2 3 4 5 6 7 8 9 10 11 12 13 14 15 16 17 18 19 20 21 22 23" at bounding box center [547, 287] width 24 height 12
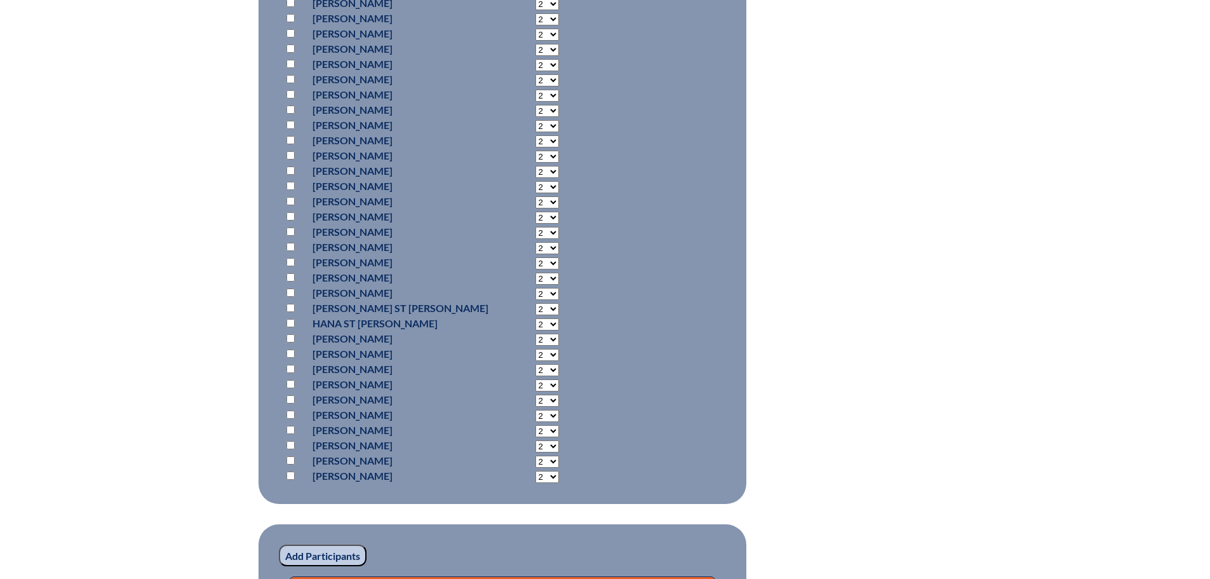
scroll to position [1016, 0]
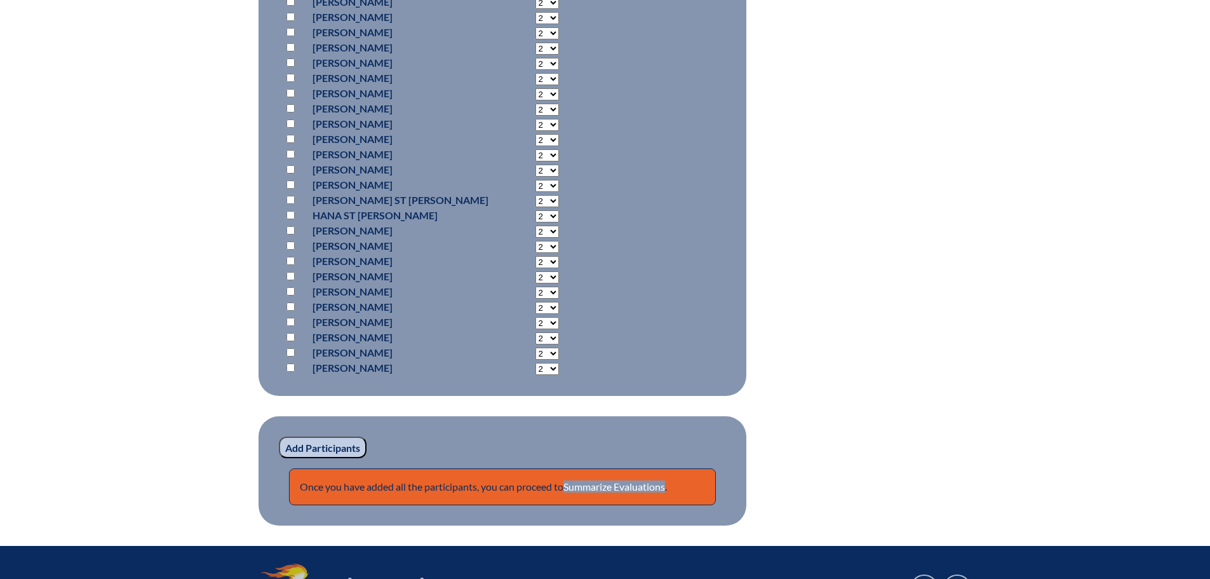
click at [327, 443] on input "Add Participants" at bounding box center [323, 447] width 88 height 22
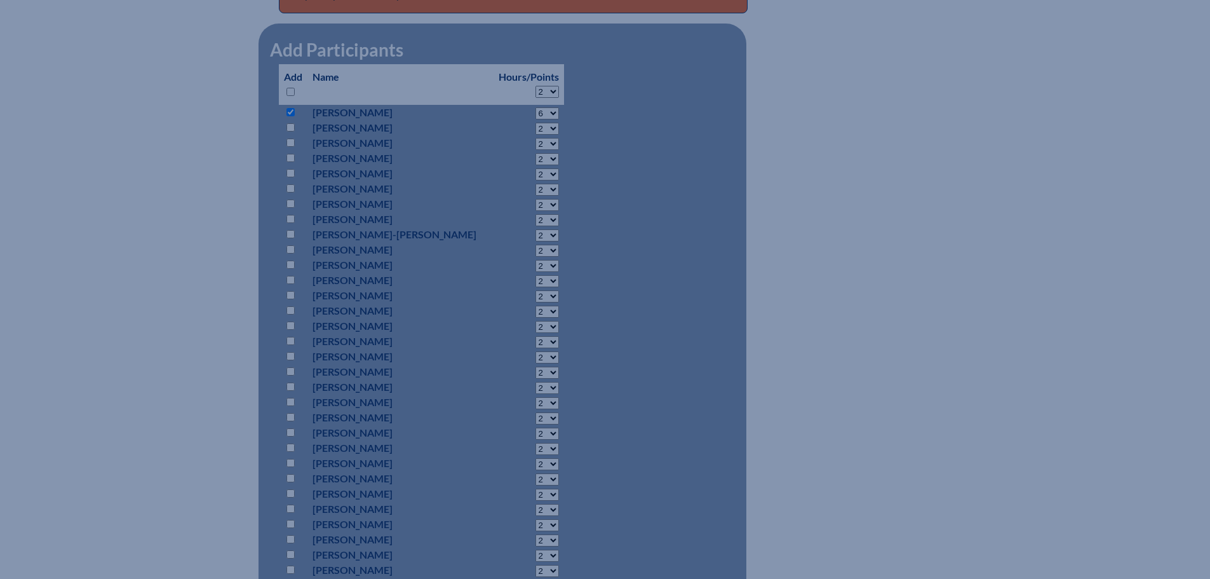
scroll to position [403, 0]
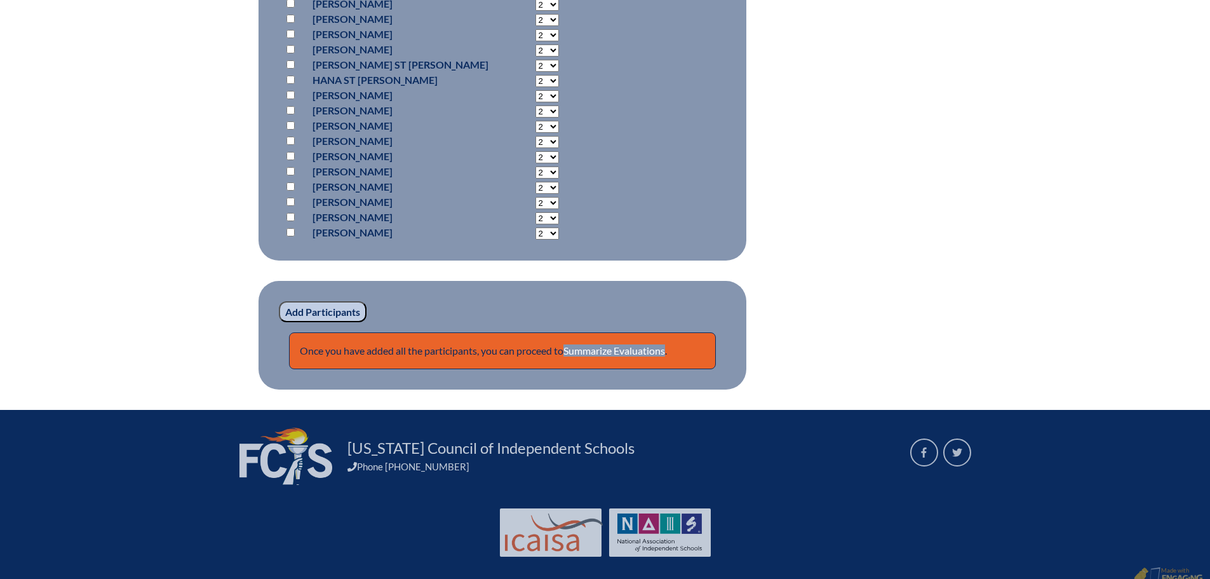
scroll to position [1220, 0]
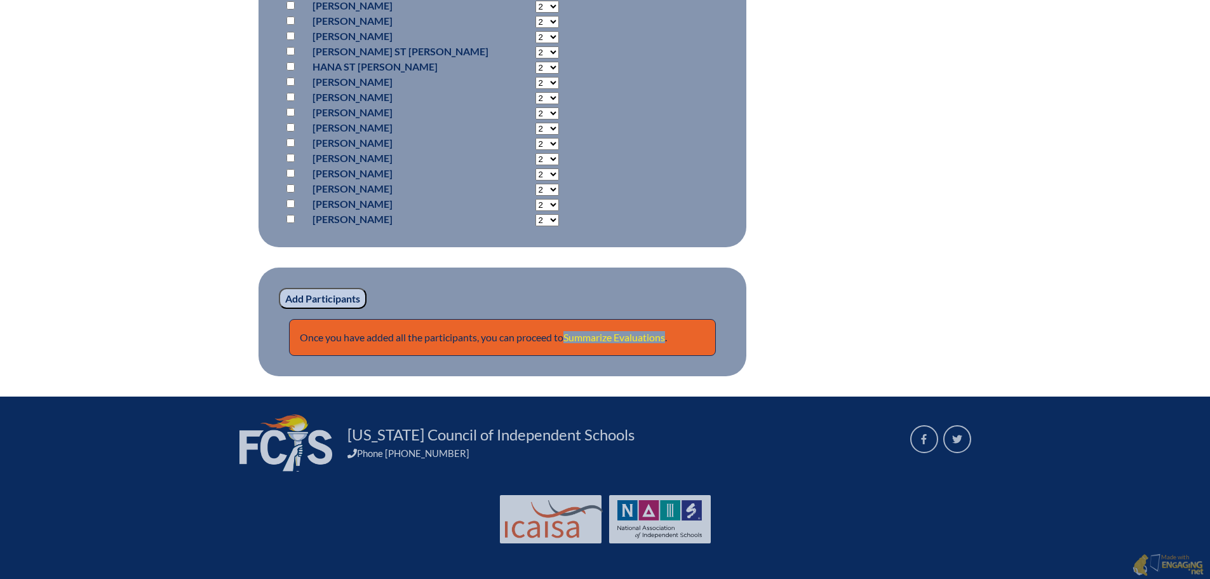
click at [645, 331] on link "Summarize Evaluations" at bounding box center [614, 337] width 102 height 12
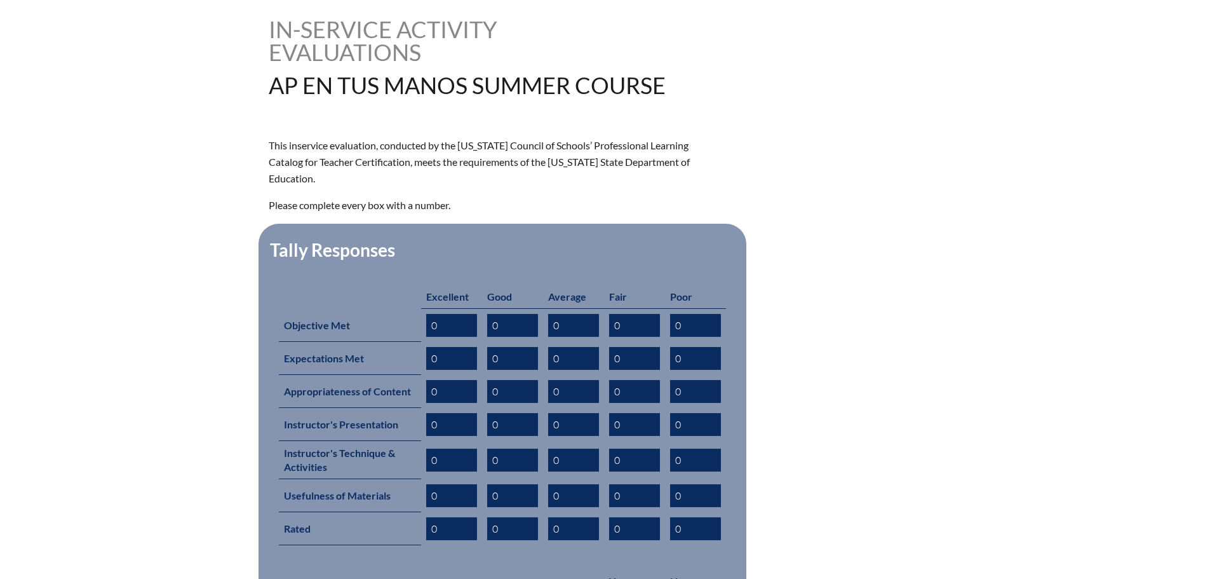
scroll to position [612, 0]
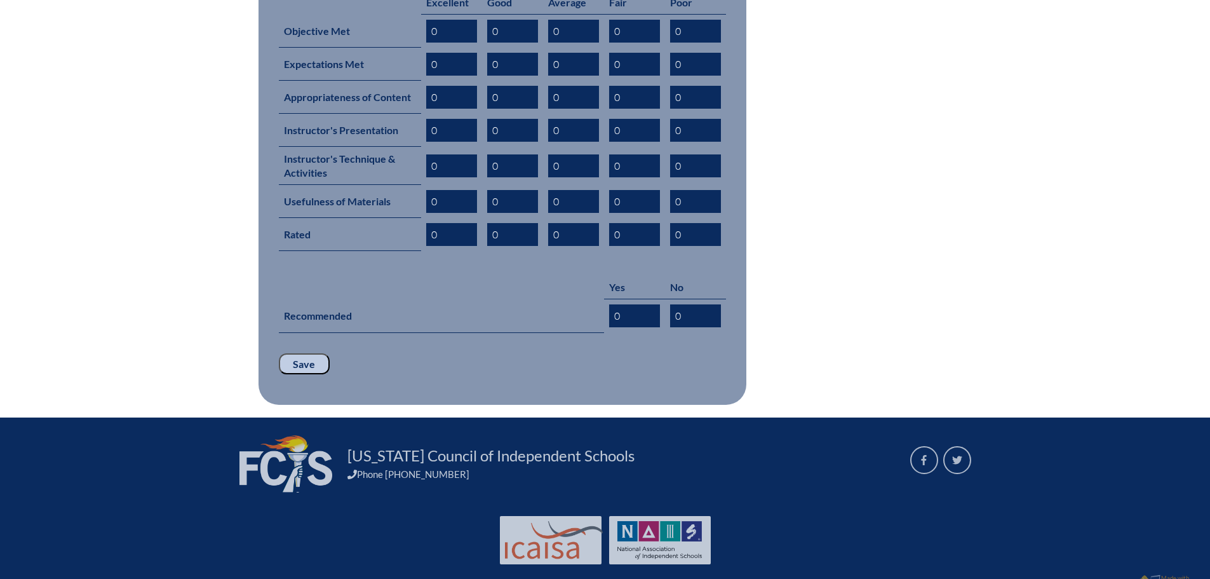
click at [315, 353] on input "Save" at bounding box center [304, 364] width 51 height 22
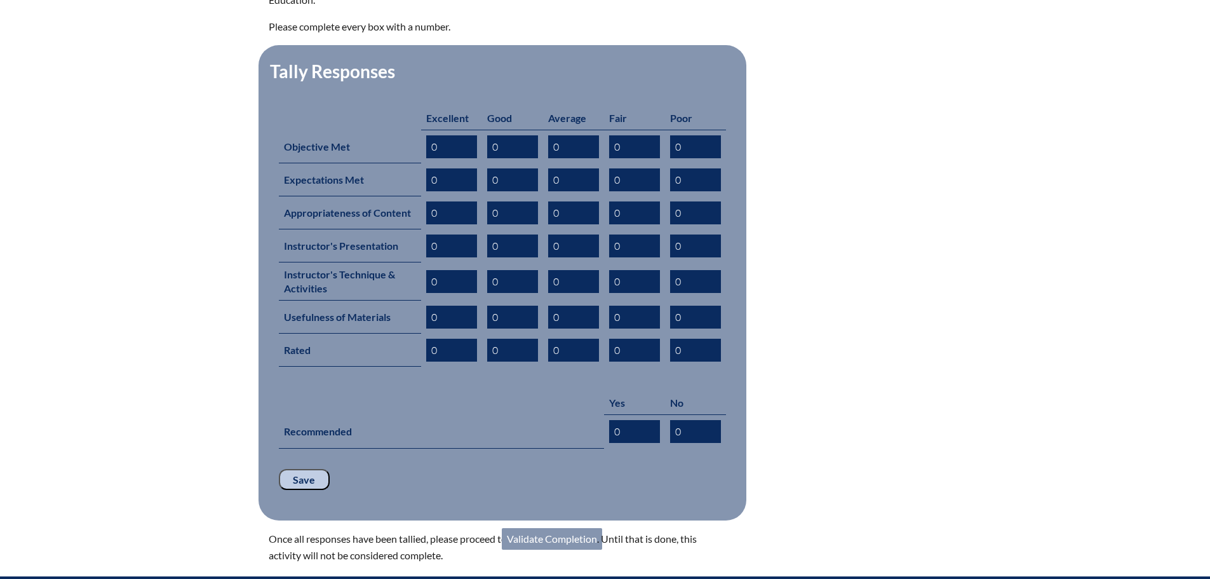
scroll to position [635, 0]
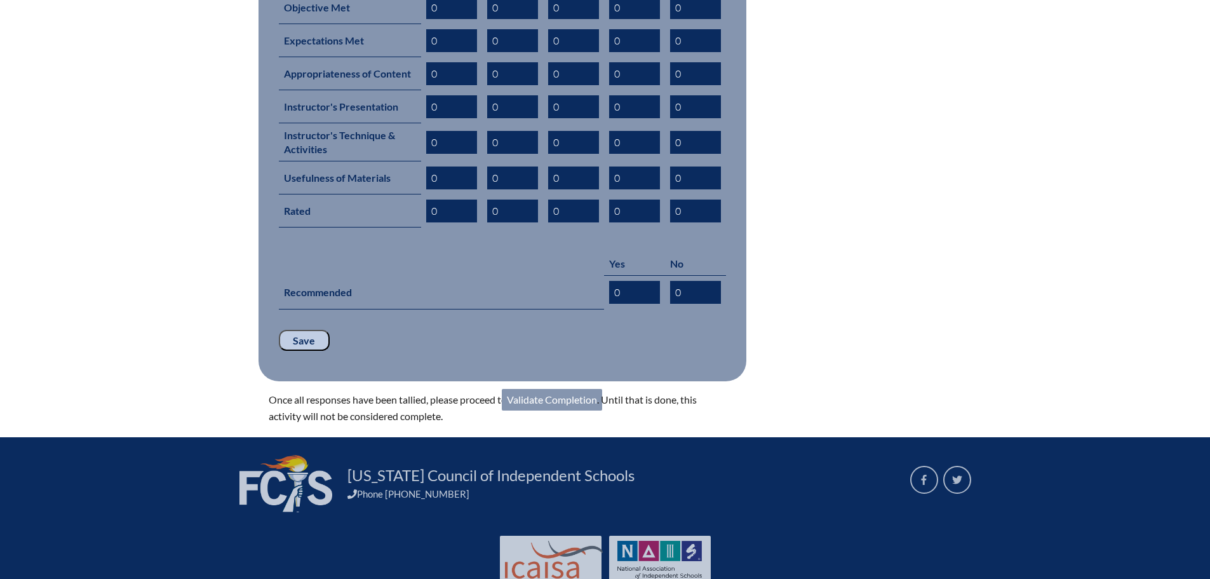
click at [572, 389] on link "Validate Completion" at bounding box center [552, 400] width 100 height 22
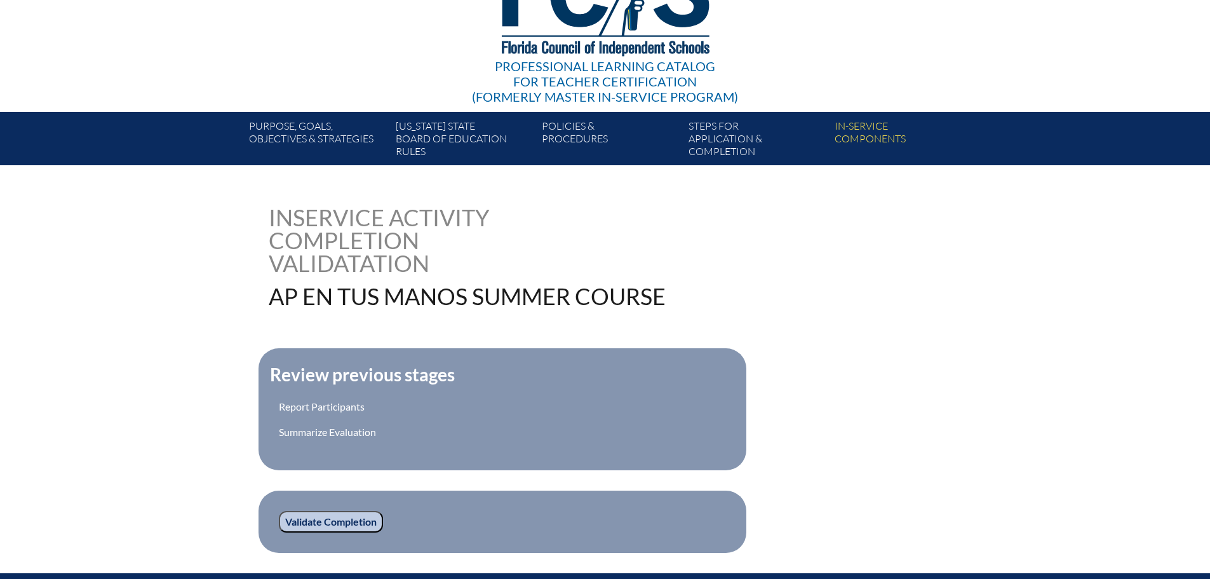
scroll to position [306, 0]
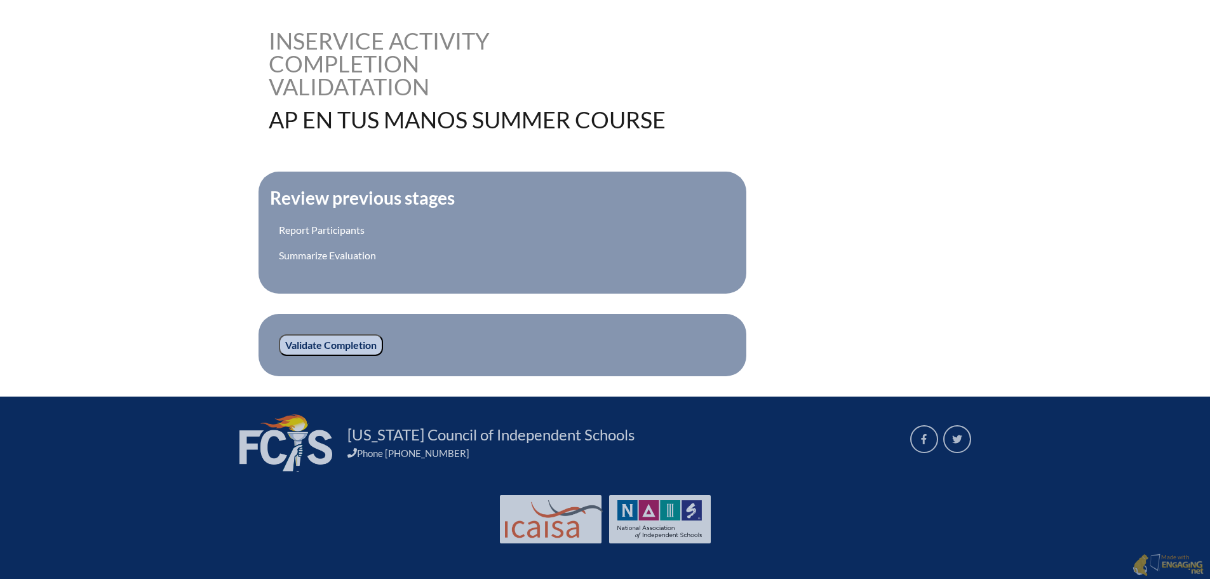
click at [321, 334] on input "Validate Completion" at bounding box center [331, 345] width 104 height 22
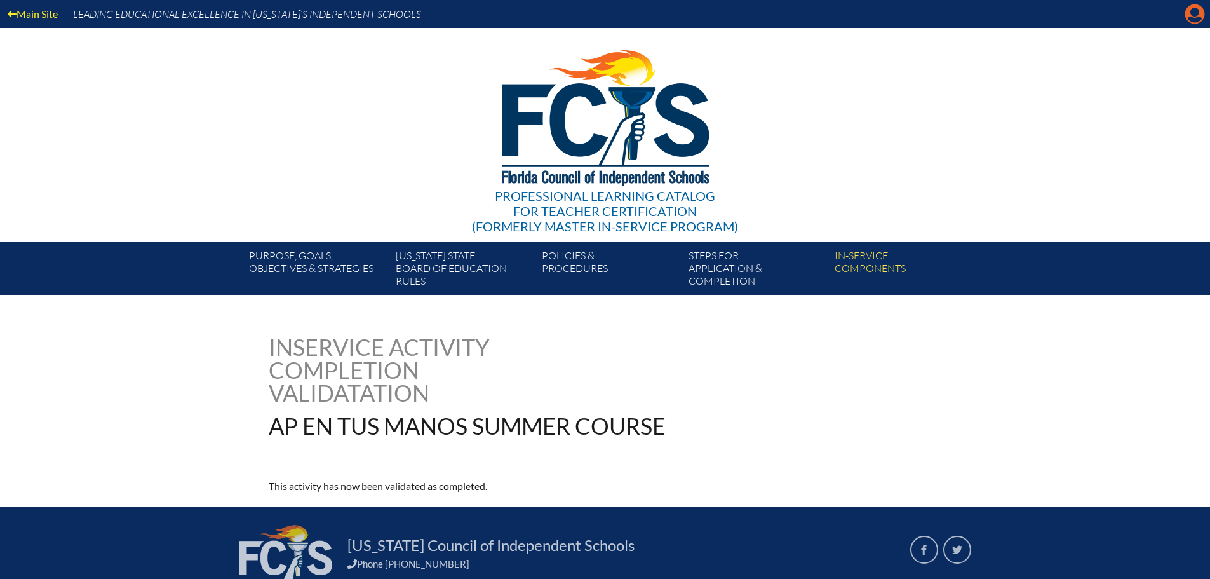
click at [1194, 13] on icon "Manage account" at bounding box center [1195, 14] width 20 height 20
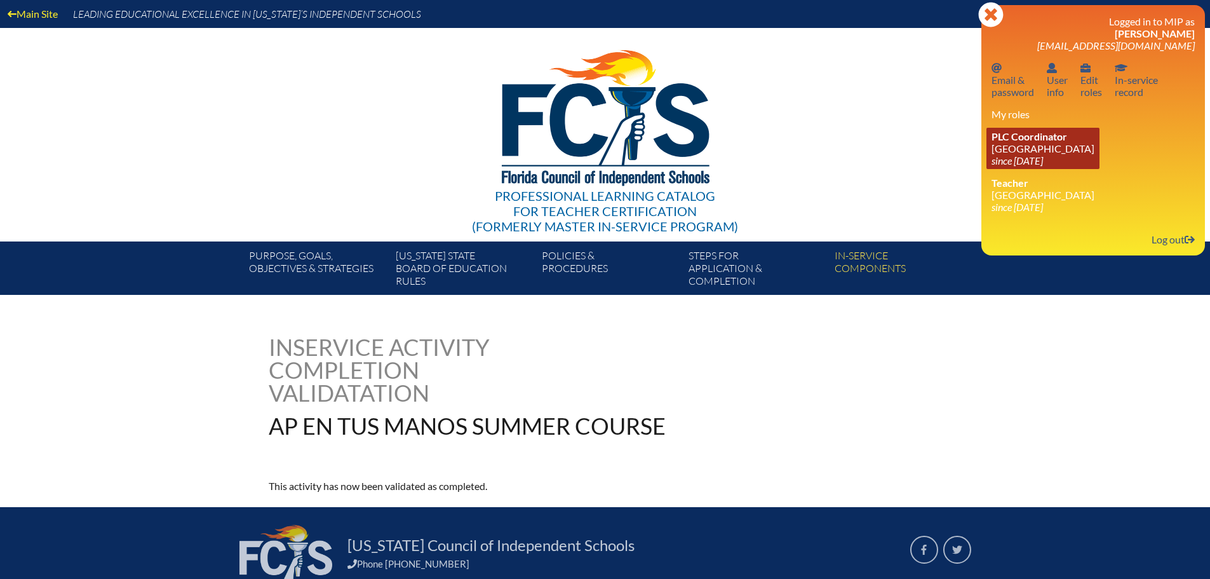
click at [1051, 146] on link "PLC Coordinator Canterbury School since 2021 Aug 2" at bounding box center [1042, 148] width 113 height 41
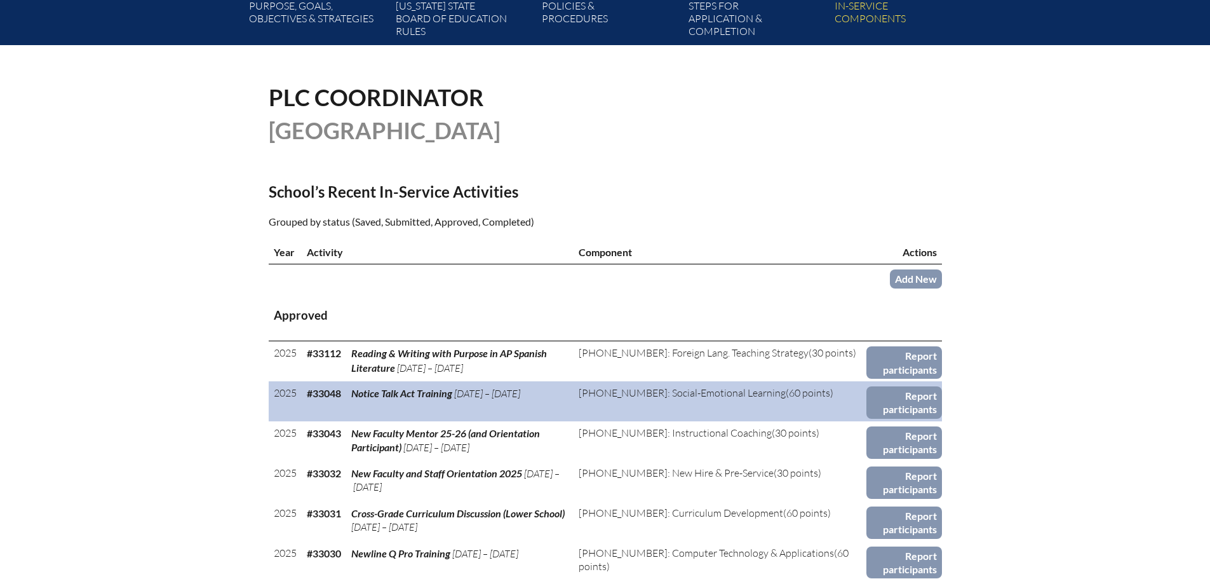
scroll to position [254, 0]
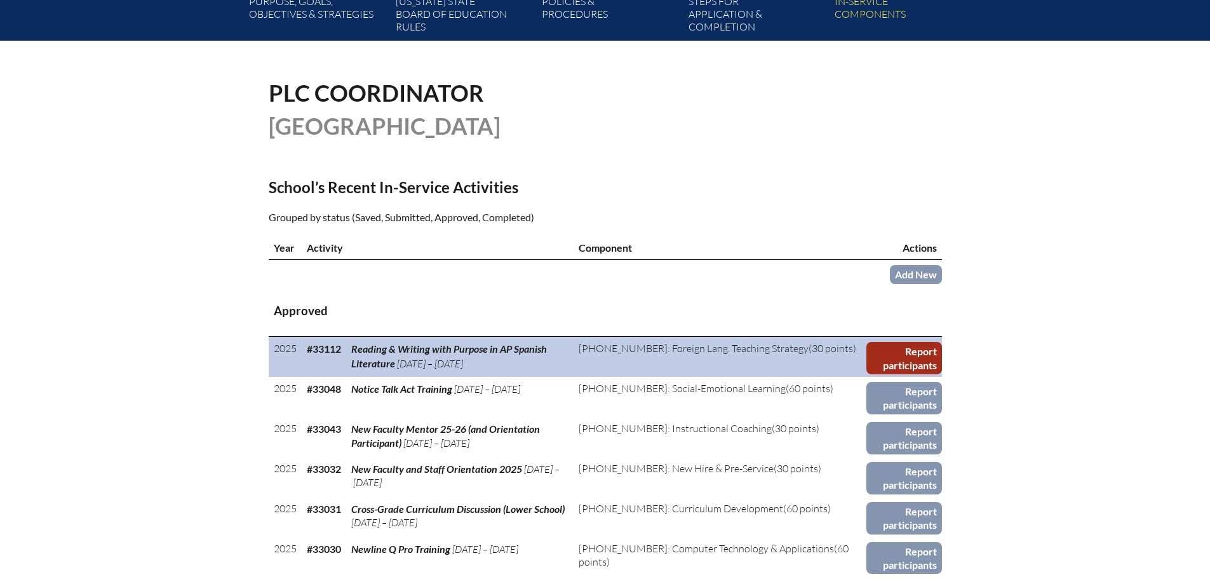
click at [900, 344] on link "Report participants" at bounding box center [903, 358] width 75 height 32
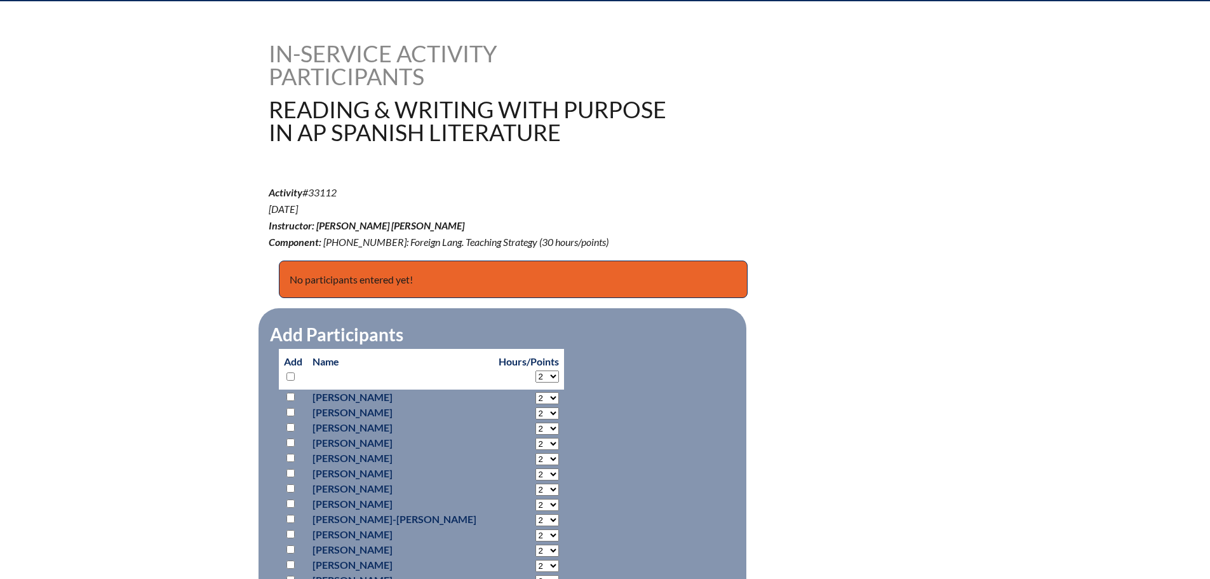
scroll to position [318, 0]
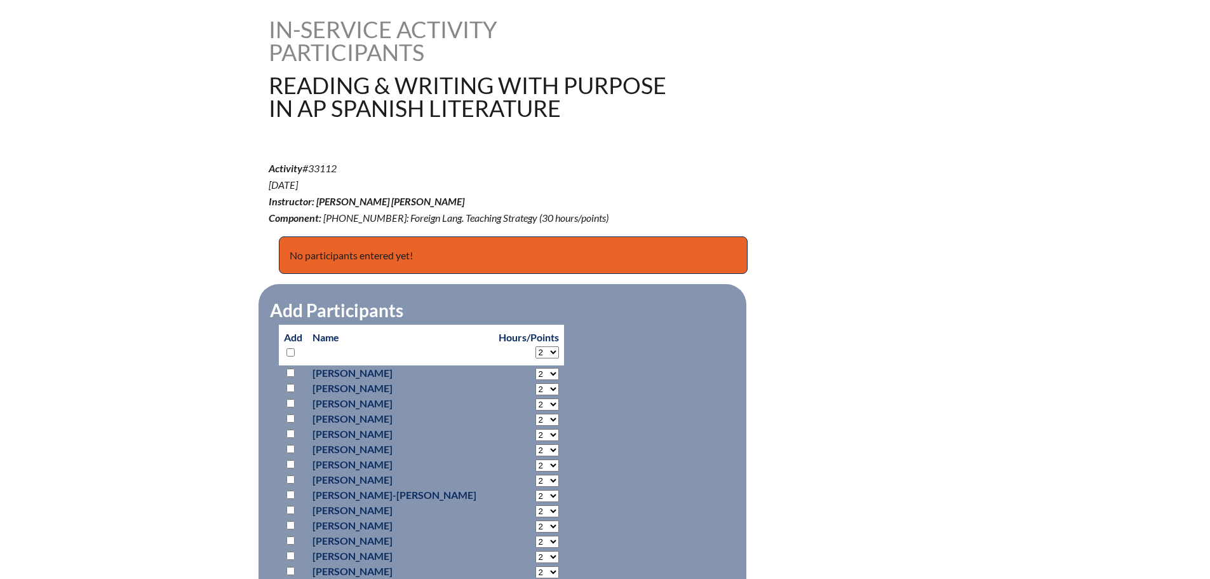
click at [286, 370] on input "checkbox" at bounding box center [290, 372] width 8 height 8
checkbox input "true"
click at [537, 370] on select "2 3 4 5 6 7 8 9 10 11 12 13 14 15 16 17 18 19 20 21 22 23" at bounding box center [547, 374] width 24 height 12
select select "3"
click at [535, 368] on select "2 3 4 5 6 7 8 9 10 11 12 13 14 15 16 17 18 19 20 21 22 23" at bounding box center [547, 374] width 24 height 12
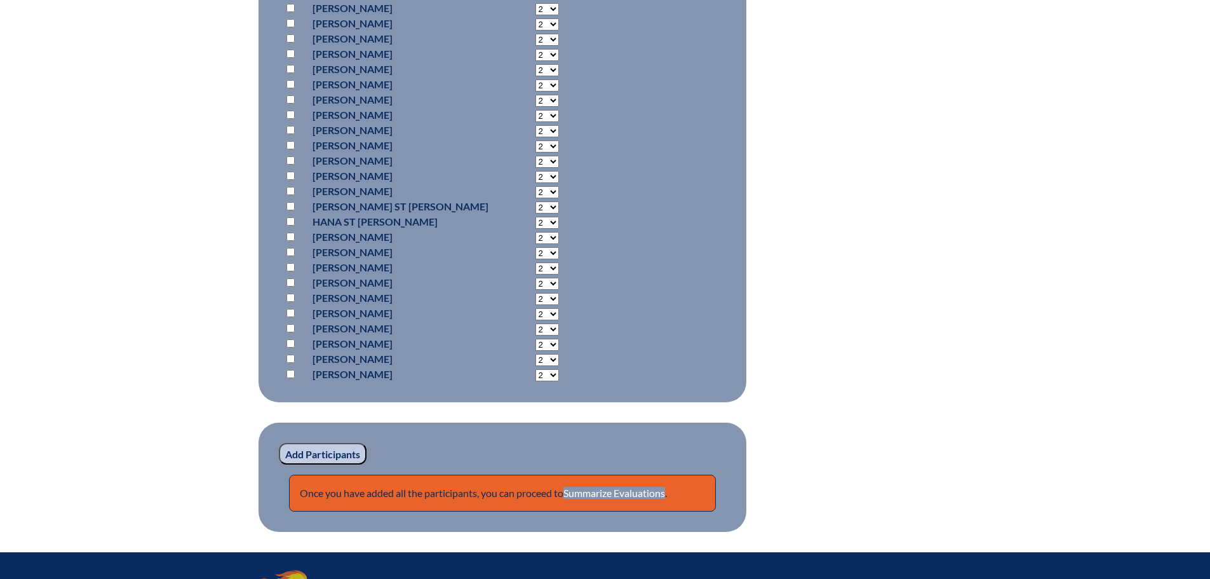
scroll to position [1143, 0]
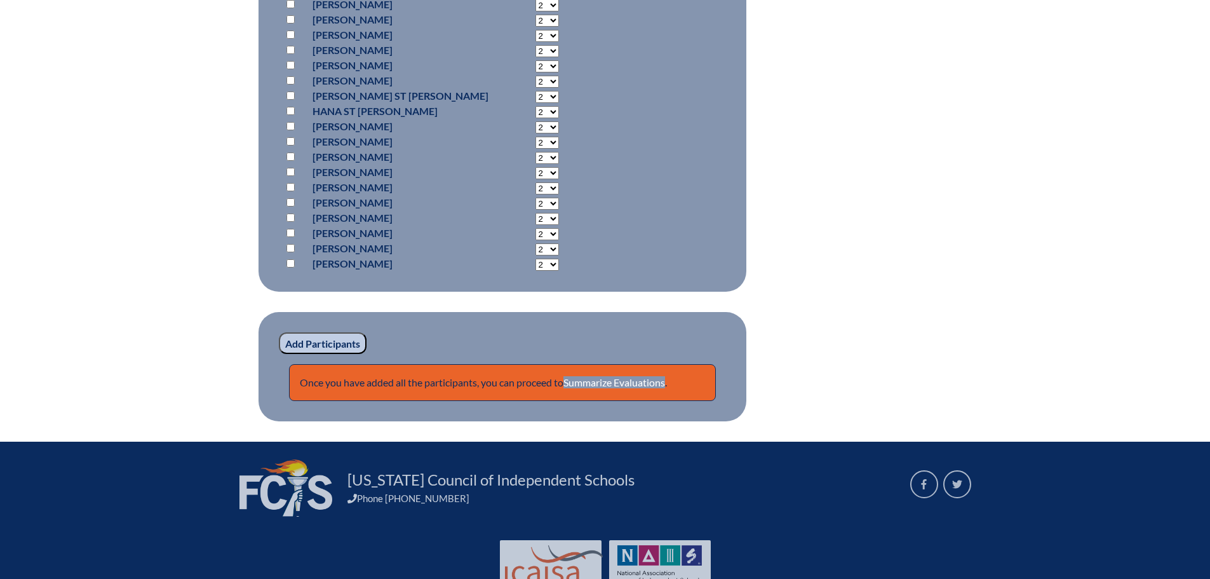
click at [313, 342] on input "Add Participants" at bounding box center [323, 343] width 88 height 22
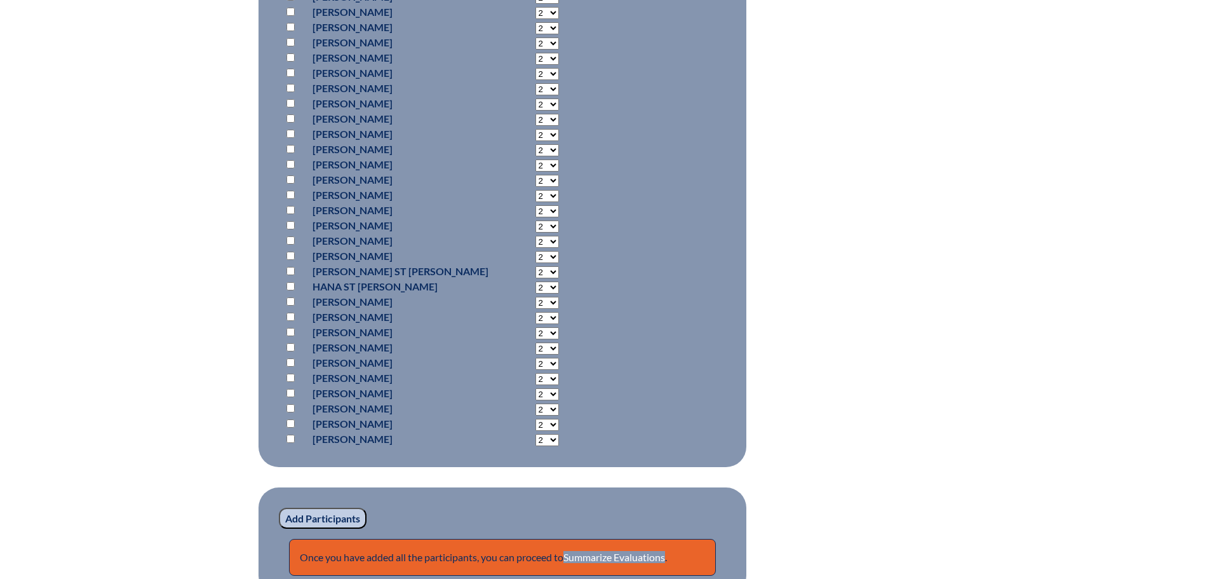
scroll to position [1242, 0]
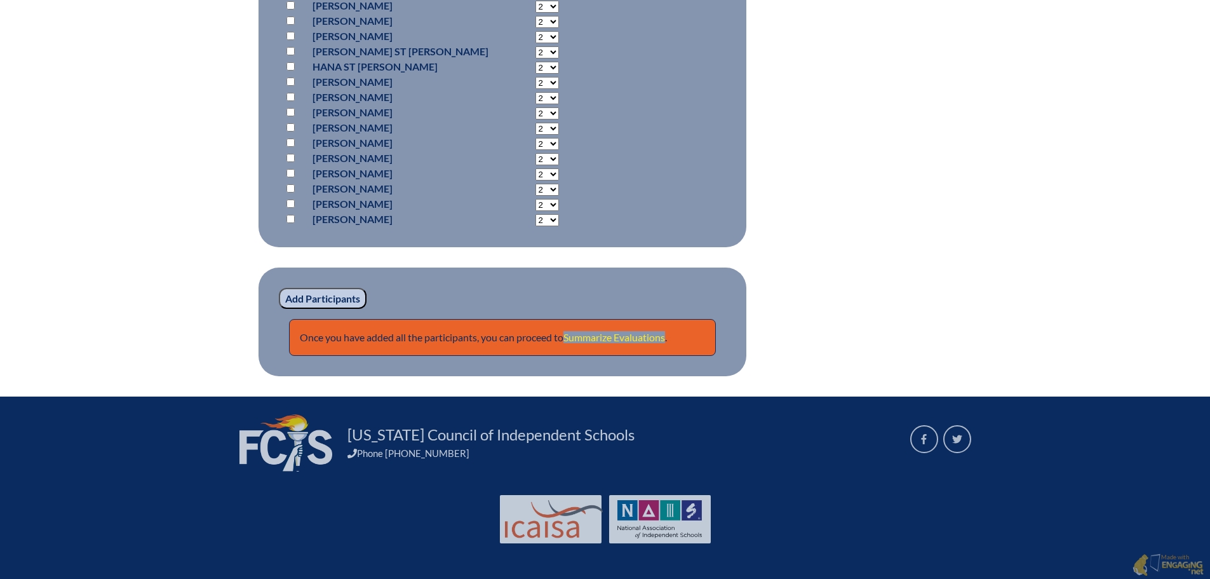
click at [651, 334] on link "Summarize Evaluations" at bounding box center [614, 337] width 102 height 12
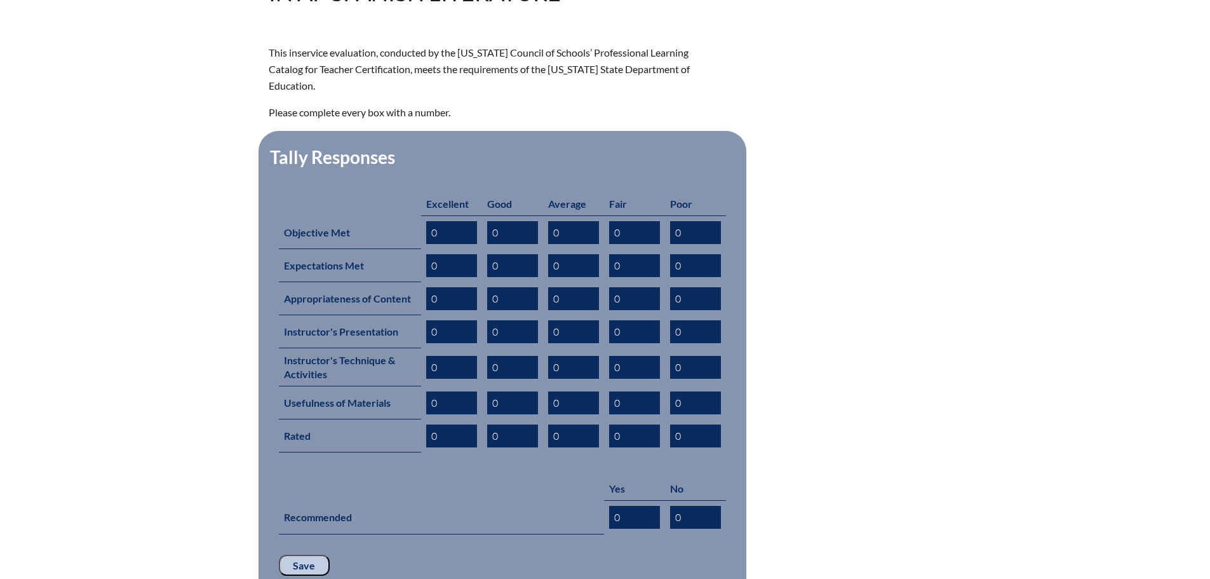
scroll to position [635, 0]
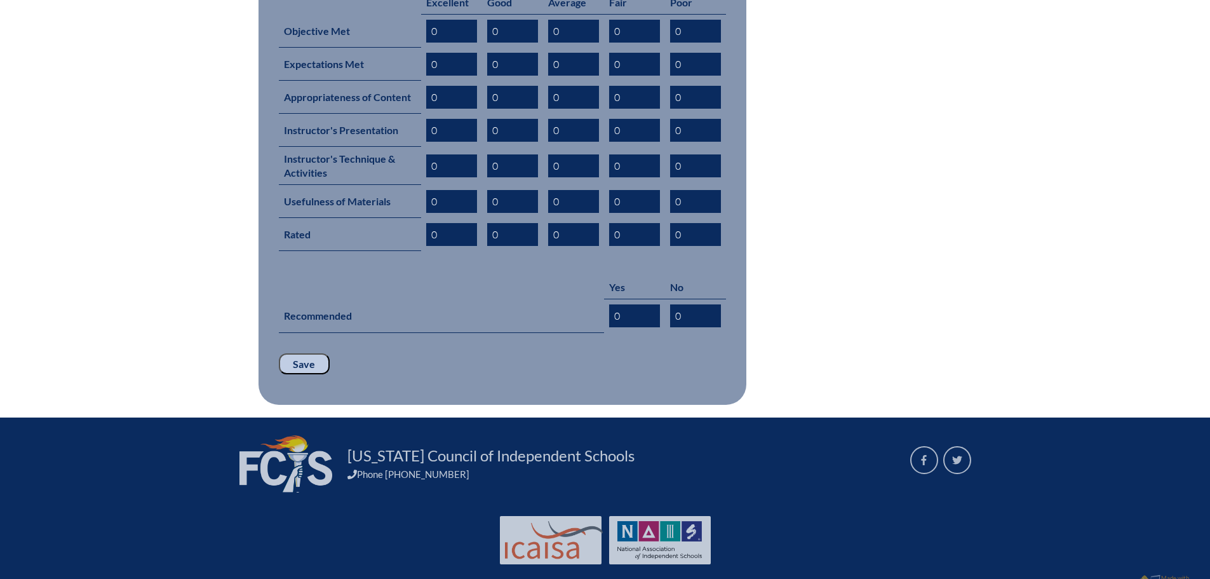
click at [309, 353] on input "Save" at bounding box center [304, 364] width 51 height 22
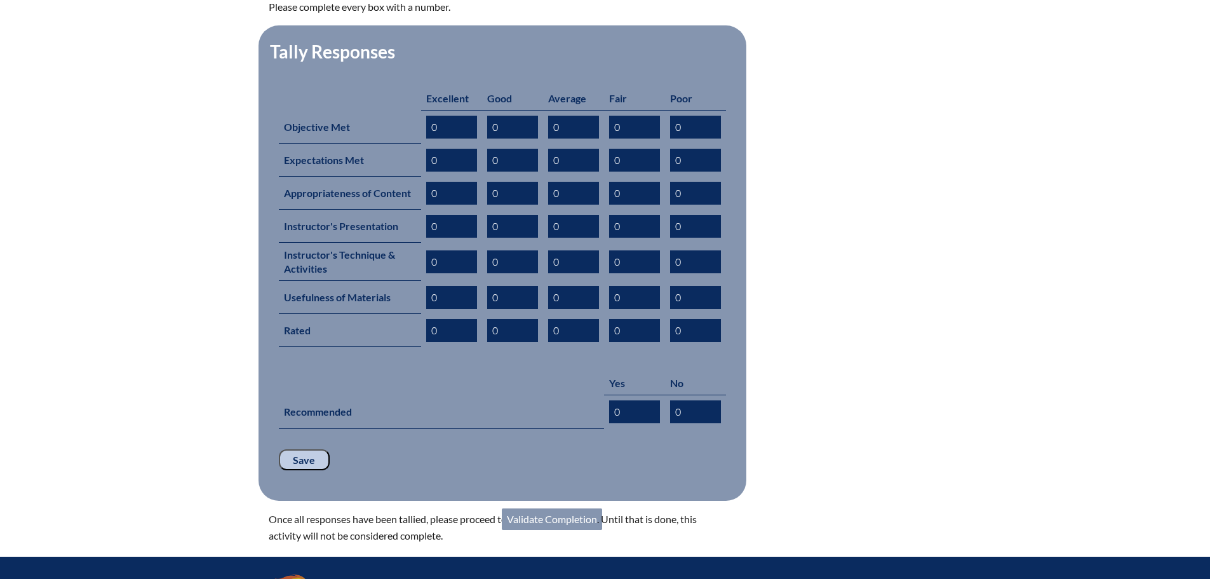
scroll to position [678, 0]
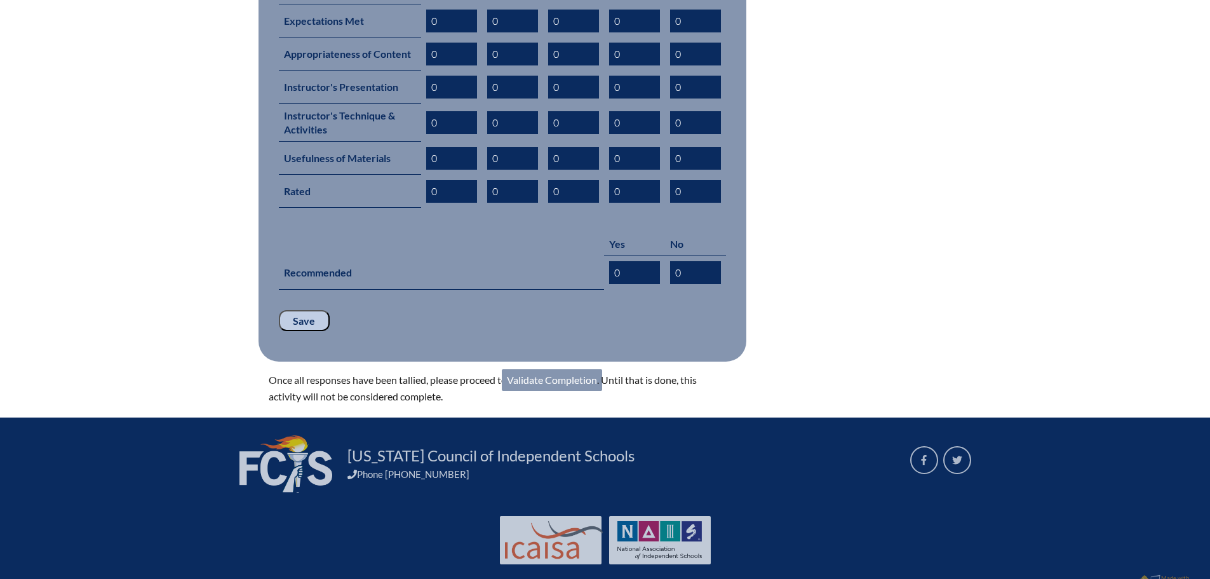
click at [552, 369] on link "Validate Completion" at bounding box center [552, 380] width 100 height 22
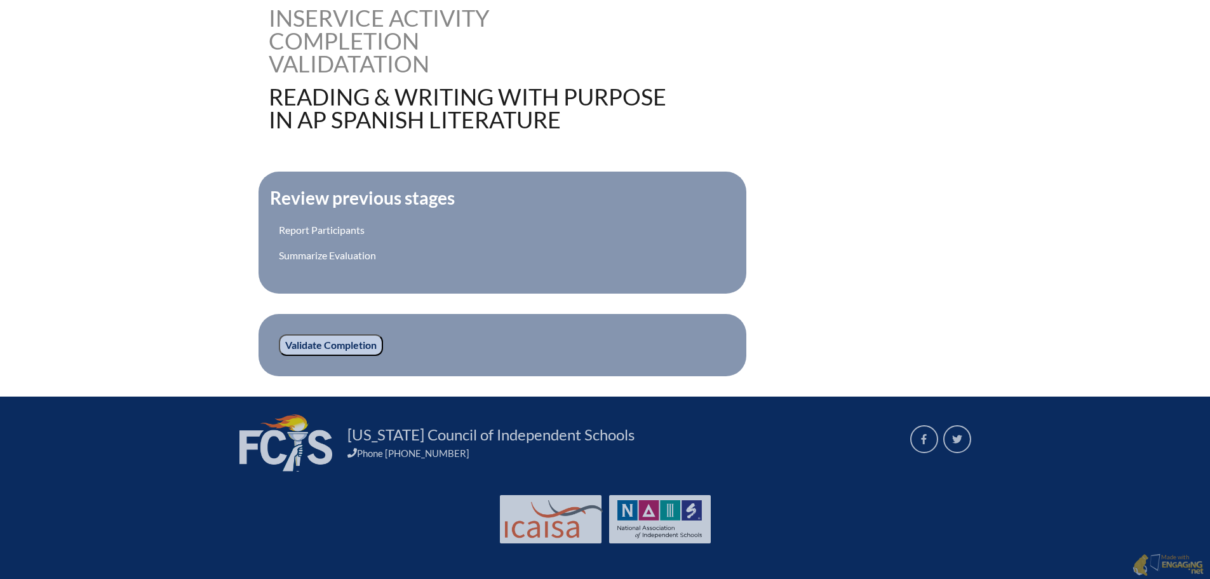
scroll to position [202, 0]
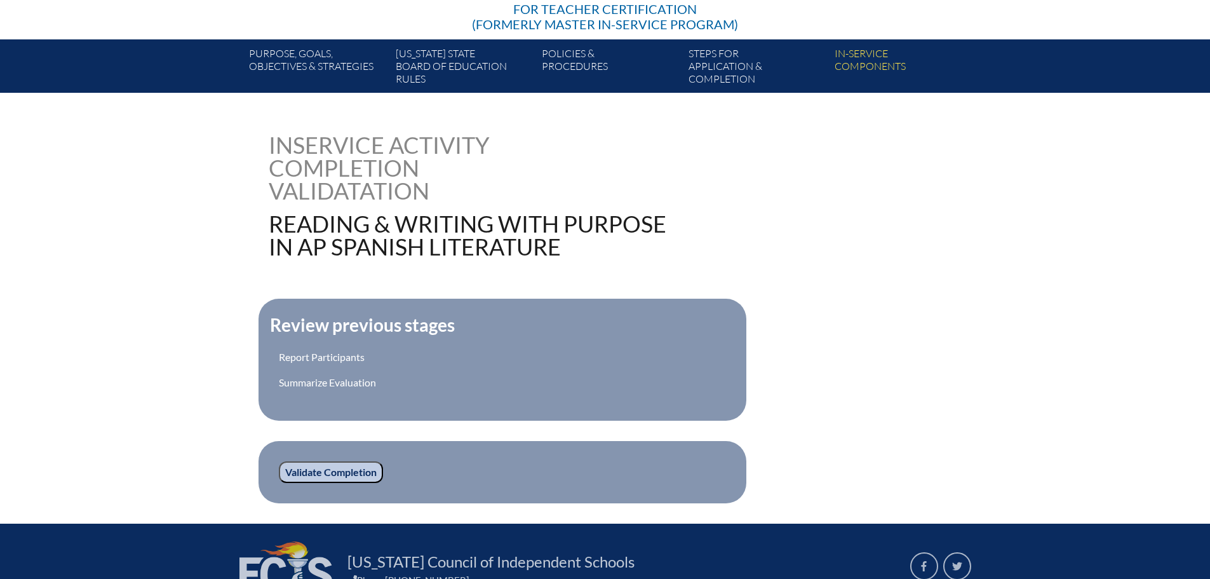
click at [363, 469] on input "Validate Completion" at bounding box center [331, 472] width 104 height 22
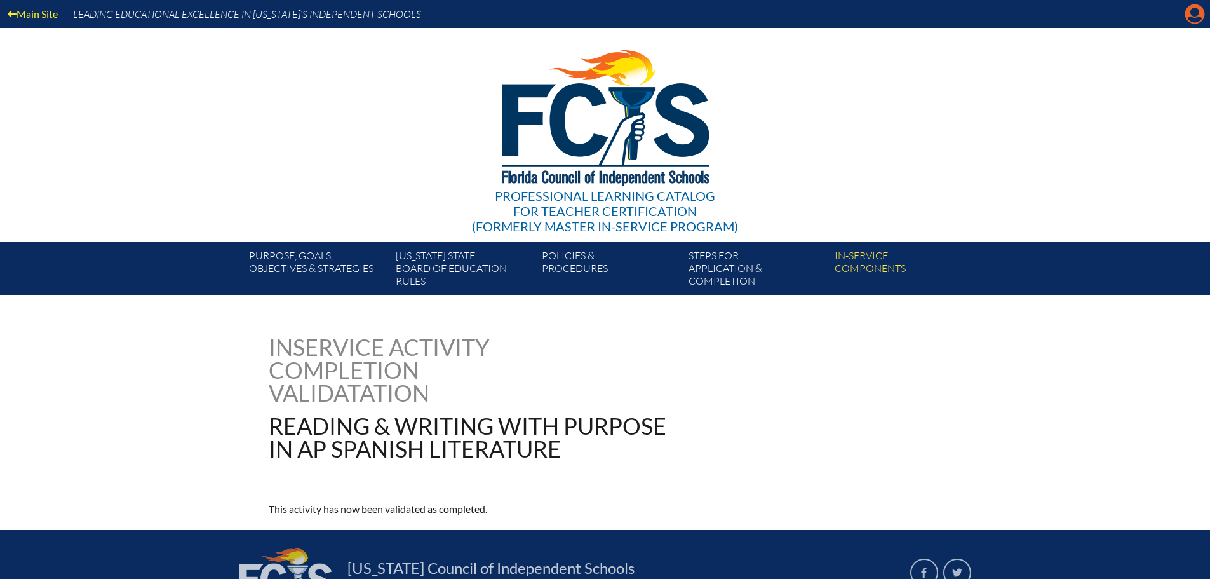
click at [1192, 11] on icon "Manage account" at bounding box center [1195, 14] width 20 height 20
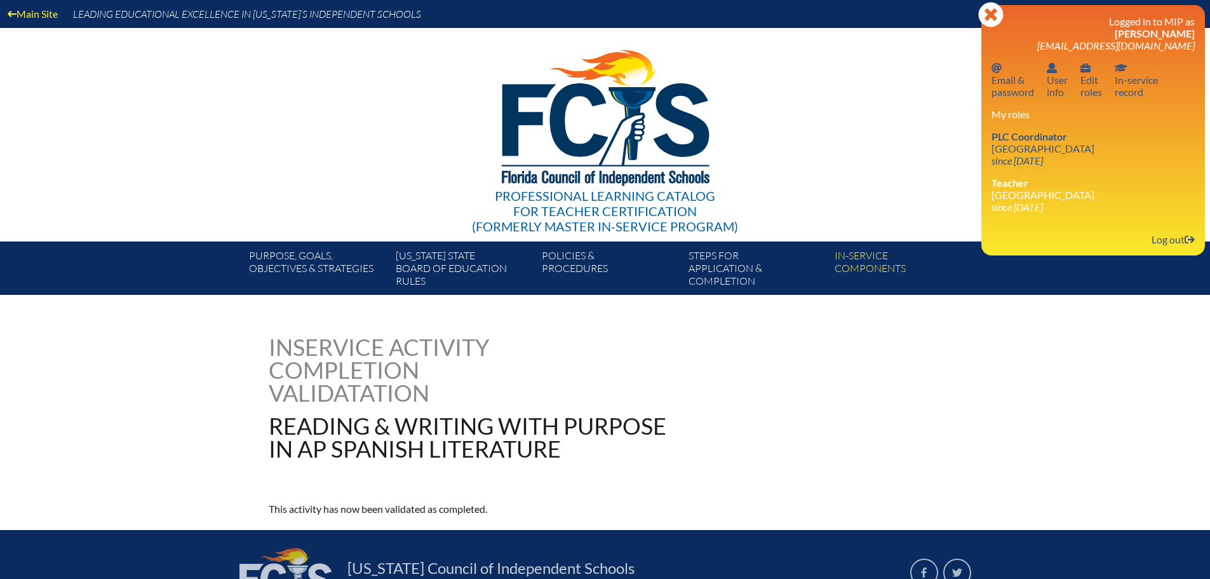
click at [217, 401] on div "reading--writing-with-purpose-in-ap-spanish-literature--68a61aa0076265.49826592…" at bounding box center [605, 426] width 1210 height 182
